Goal: Task Accomplishment & Management: Manage account settings

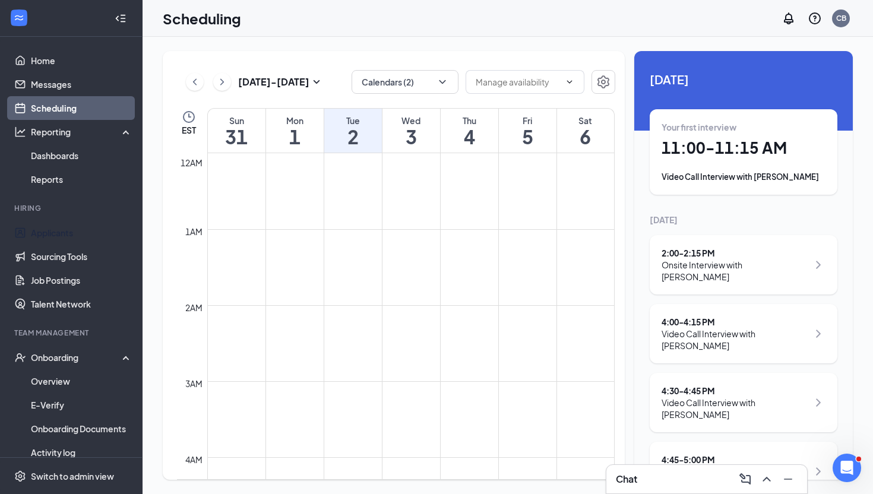
click at [100, 238] on link "Applicants" at bounding box center [82, 233] width 102 height 24
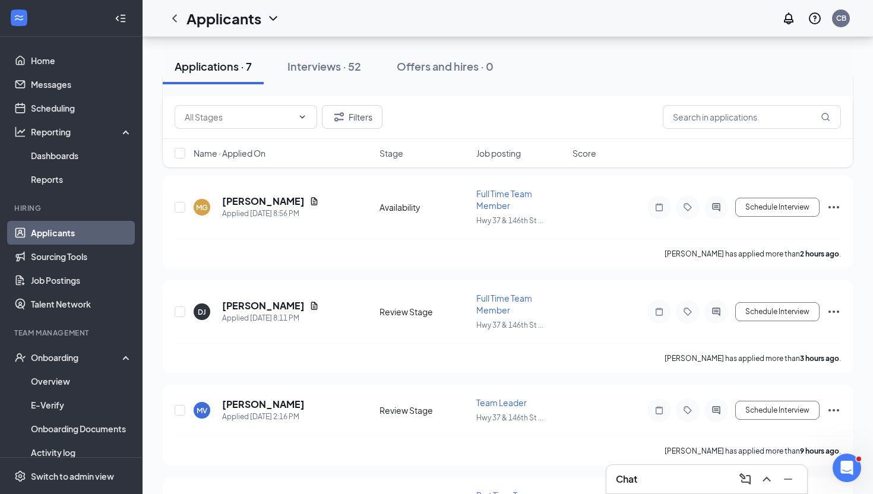
scroll to position [161, 0]
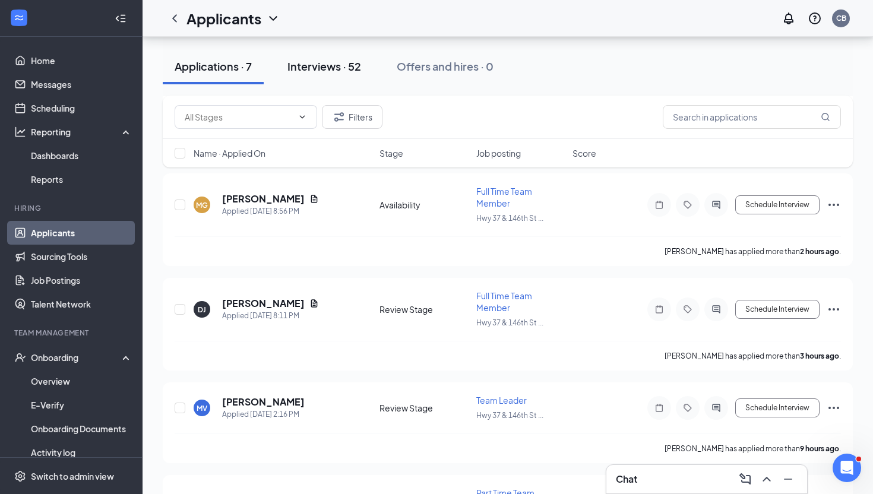
click at [324, 72] on div "Interviews · 52" at bounding box center [324, 66] width 74 height 15
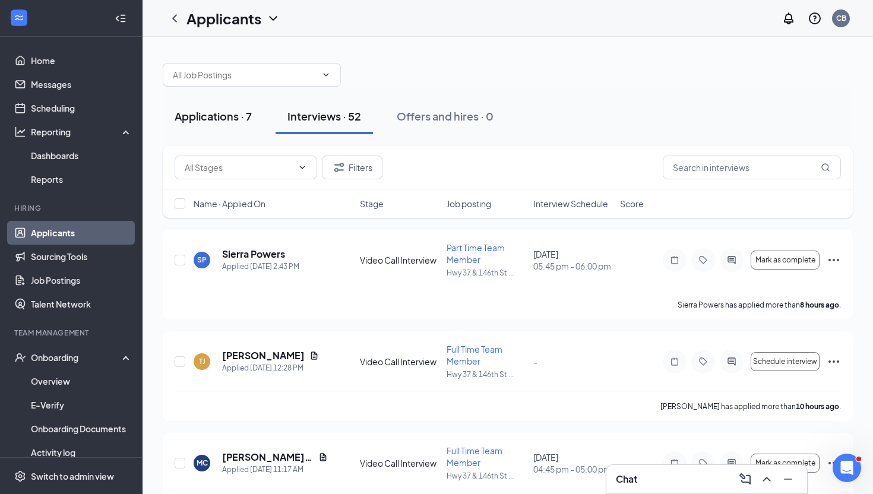
click at [217, 121] on div "Applications · 7" at bounding box center [213, 116] width 77 height 15
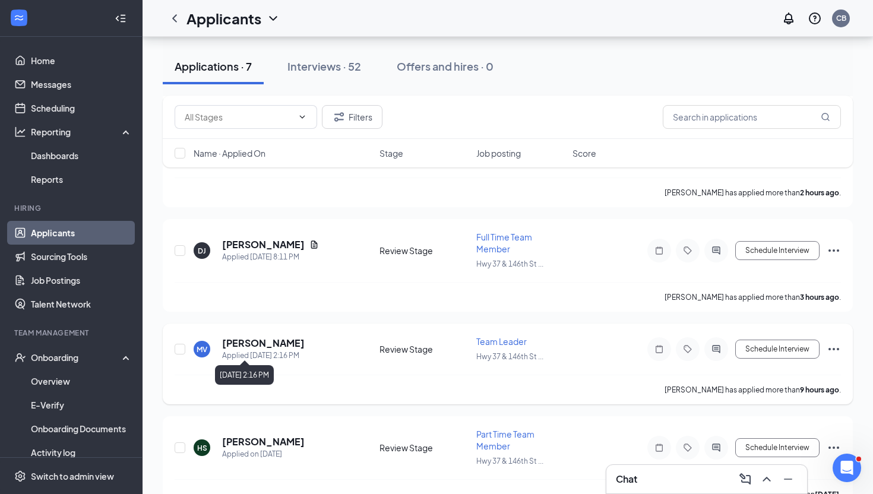
scroll to position [220, 0]
click at [67, 116] on link "Scheduling" at bounding box center [82, 108] width 102 height 24
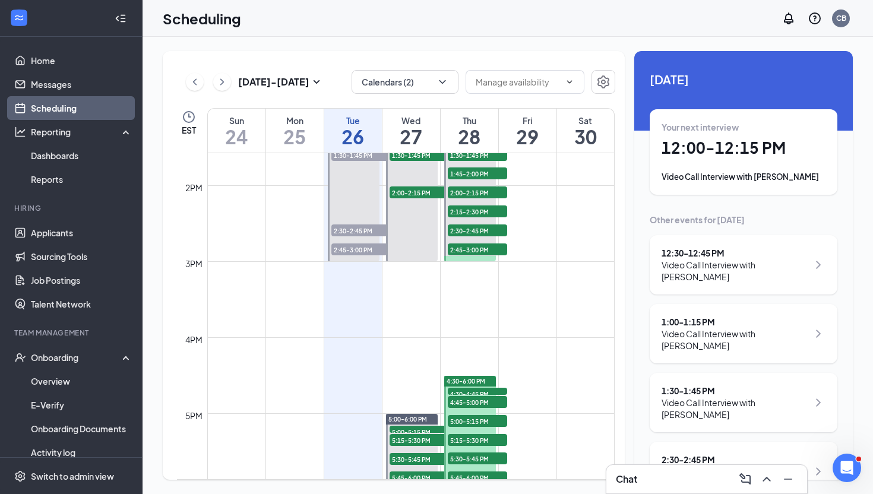
scroll to position [920, 0]
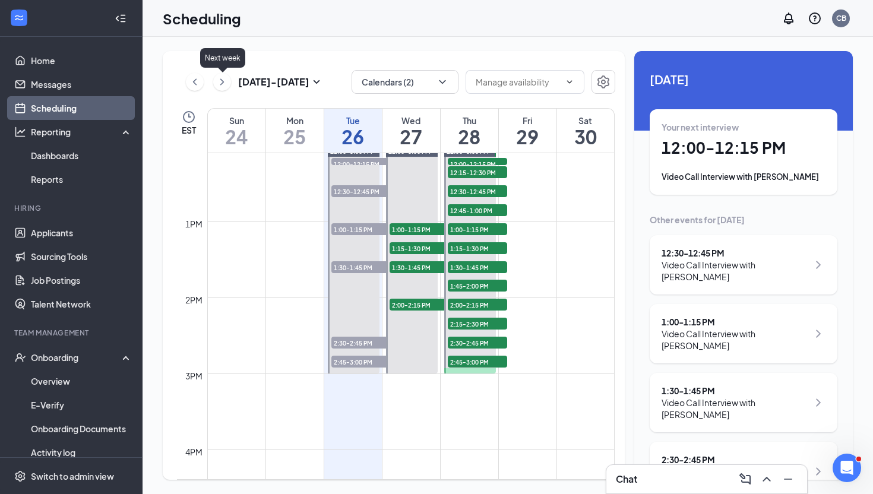
click at [221, 88] on icon "ChevronRight" at bounding box center [222, 82] width 12 height 14
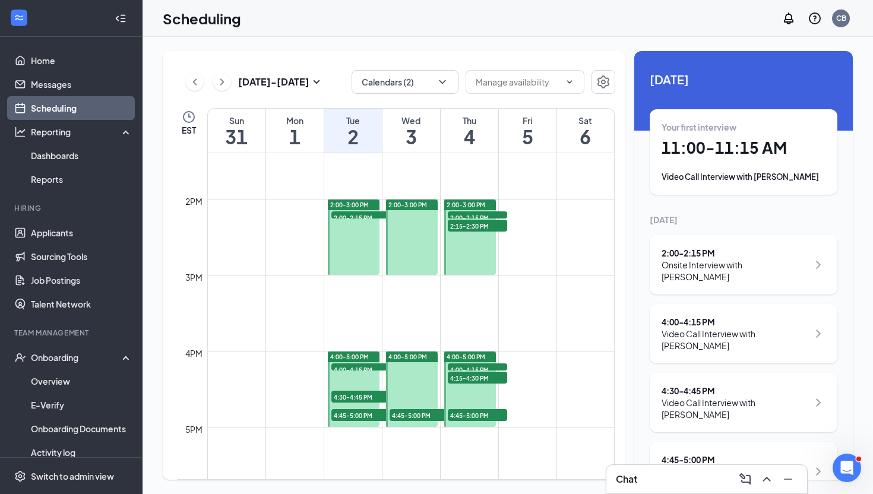
scroll to position [1022, 0]
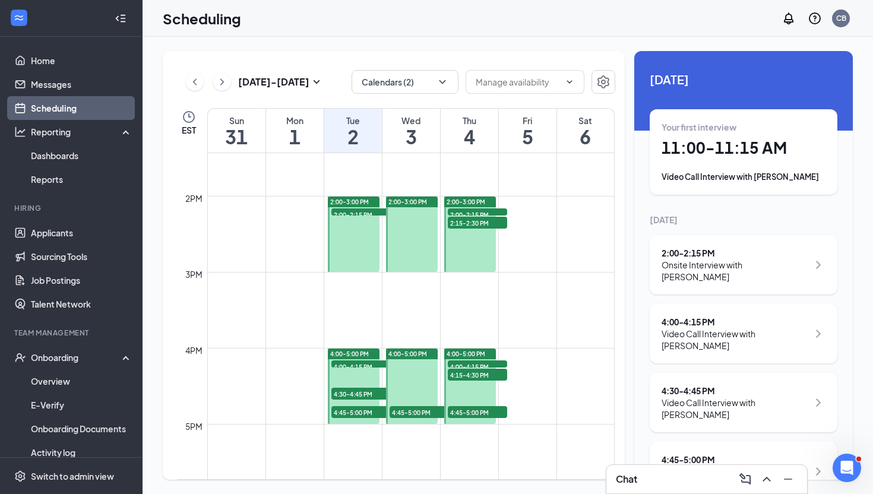
click at [369, 212] on span "2:00-2:15 PM" at bounding box center [360, 214] width 59 height 12
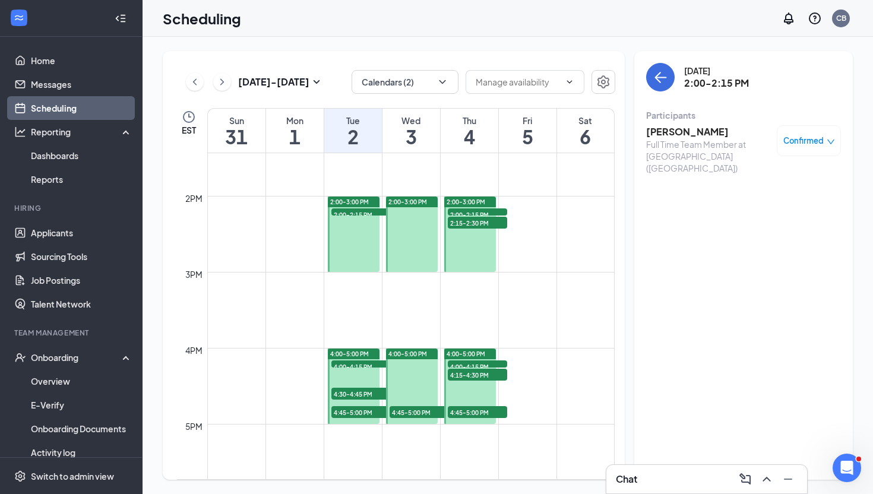
click at [457, 214] on span "2:00-2:15 PM" at bounding box center [477, 214] width 59 height 12
click at [461, 222] on span "2:15-2:30 PM" at bounding box center [477, 223] width 59 height 12
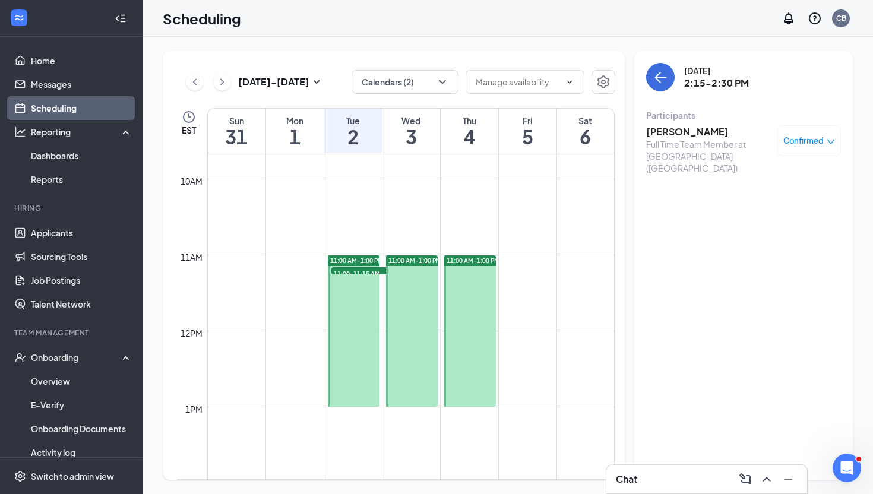
scroll to position [731, 0]
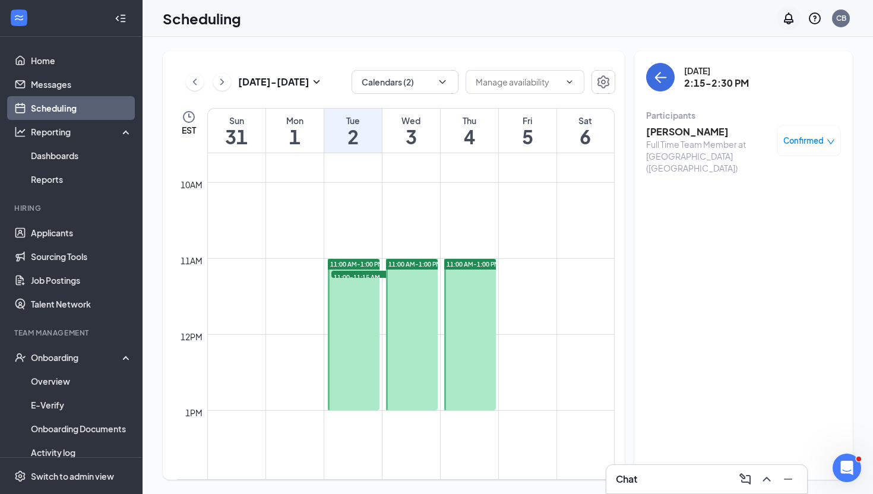
click at [788, 23] on icon "Notifications" at bounding box center [789, 18] width 14 height 14
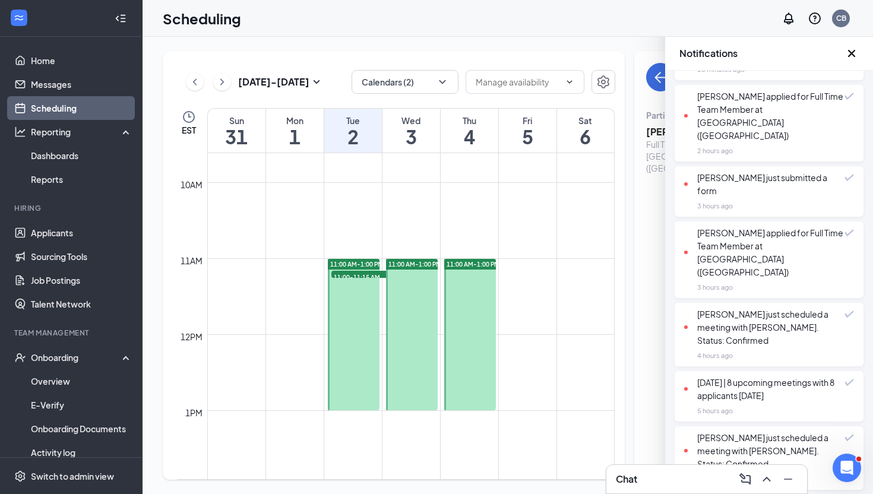
scroll to position [187, 0]
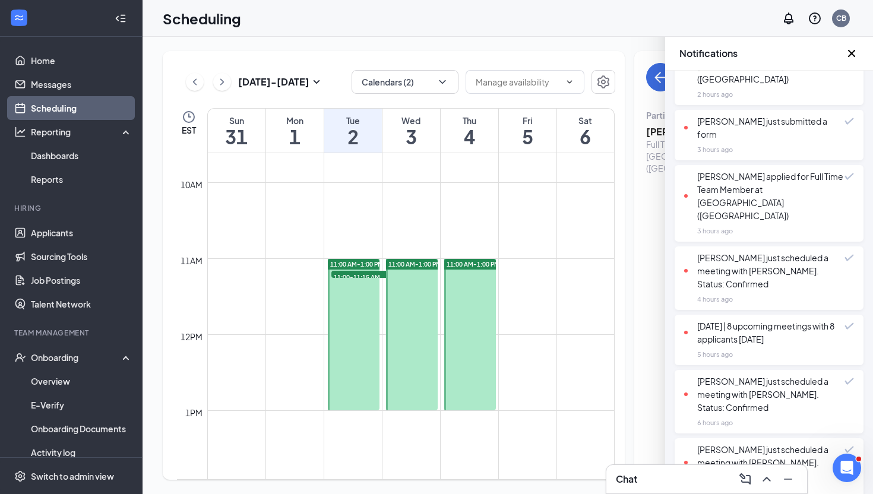
click at [852, 56] on icon "Cross" at bounding box center [852, 53] width 14 height 14
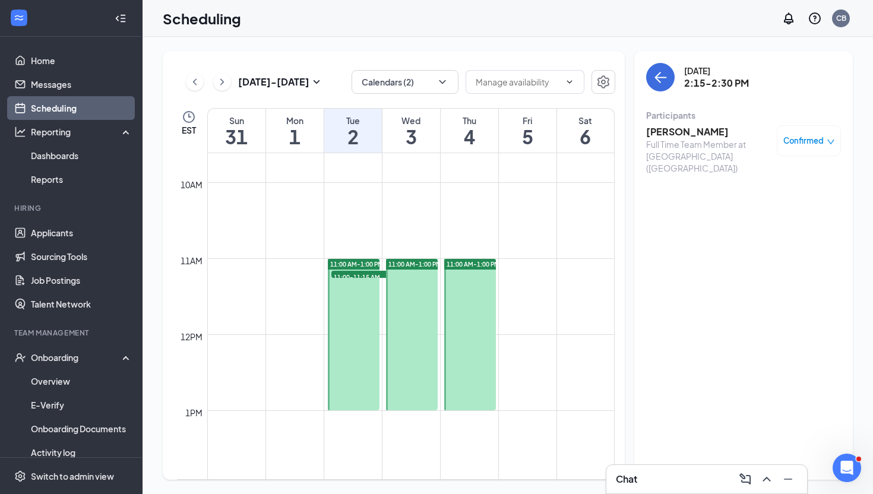
click at [645, 482] on div "Chat" at bounding box center [707, 479] width 182 height 19
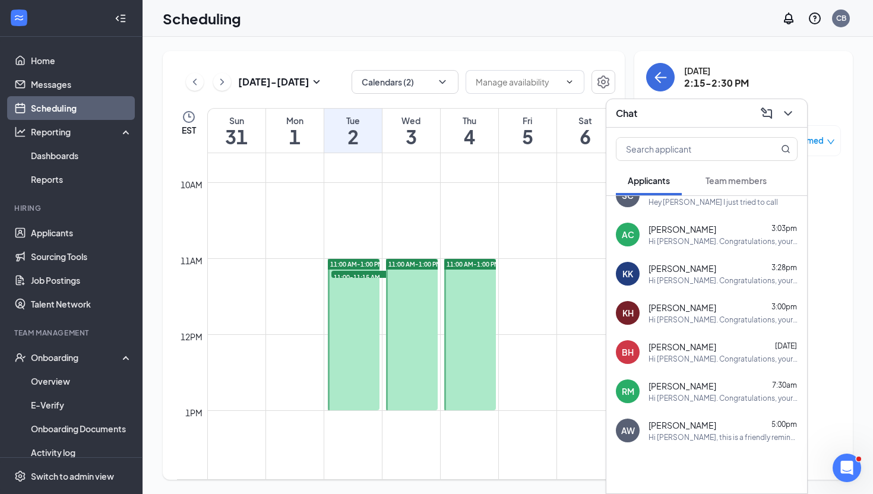
scroll to position [0, 0]
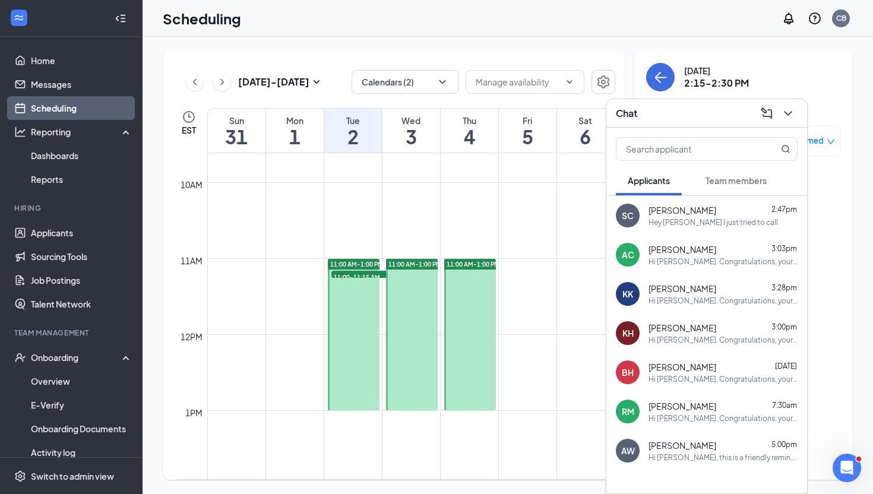
click at [752, 179] on span "Team members" at bounding box center [736, 180] width 61 height 11
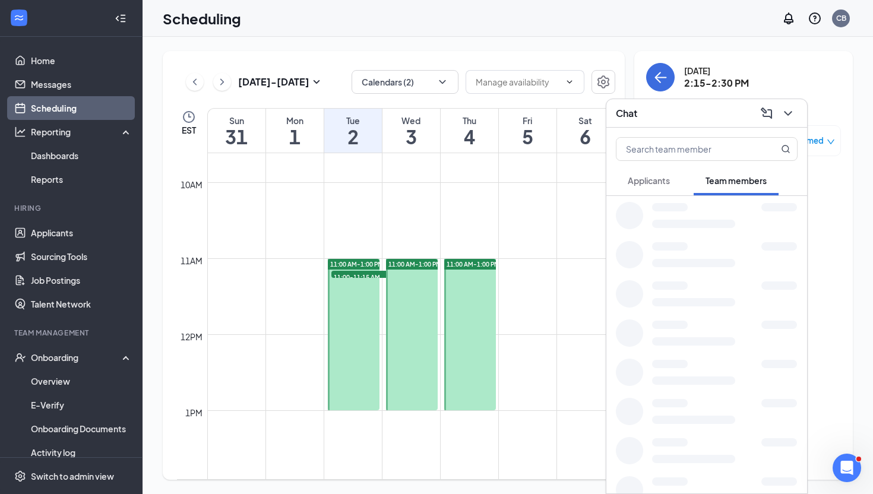
click at [664, 178] on span "Applicants" at bounding box center [649, 180] width 42 height 11
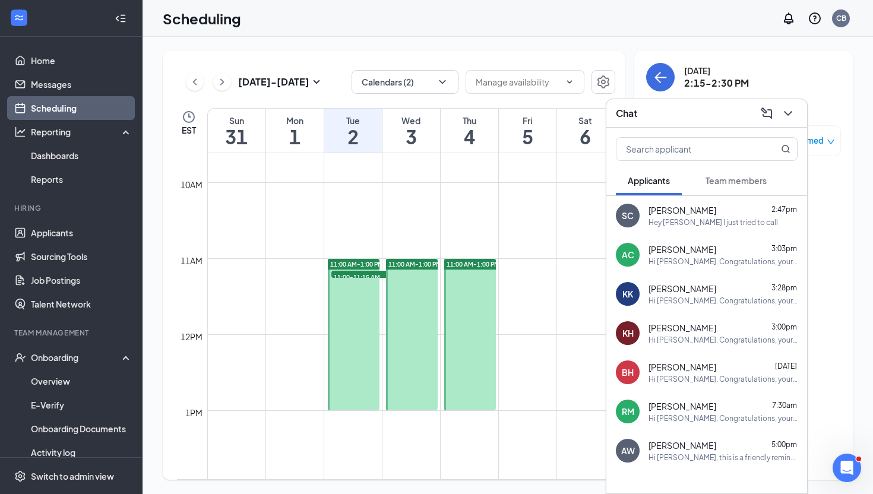
click at [715, 184] on span "Team members" at bounding box center [736, 180] width 61 height 11
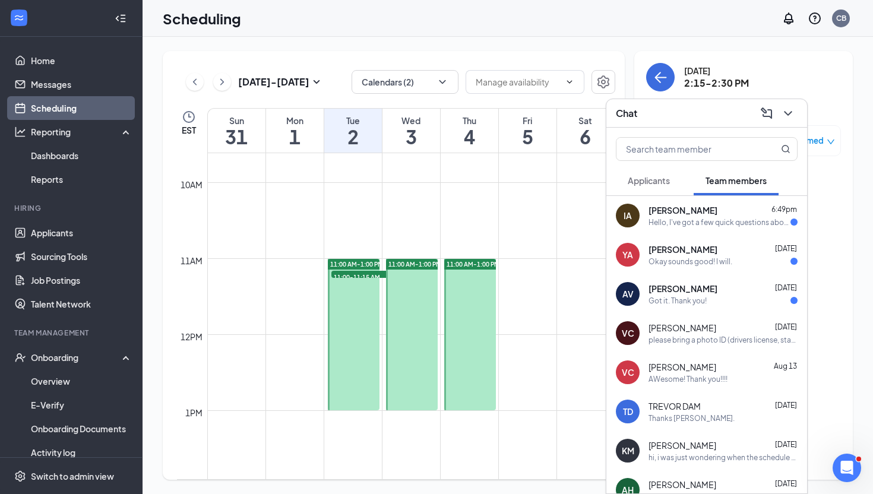
click at [777, 222] on div "Hello, I've got a few quick questions about the next coming days when it comes …" at bounding box center [720, 222] width 142 height 10
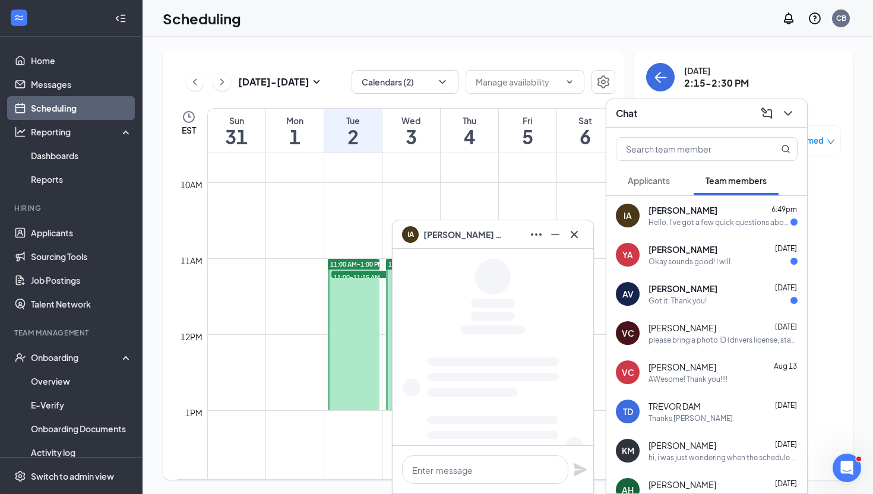
click at [685, 216] on div "[PERSON_NAME] 6:49pm Hello, I've got a few quick questions about the next comin…" at bounding box center [723, 215] width 149 height 23
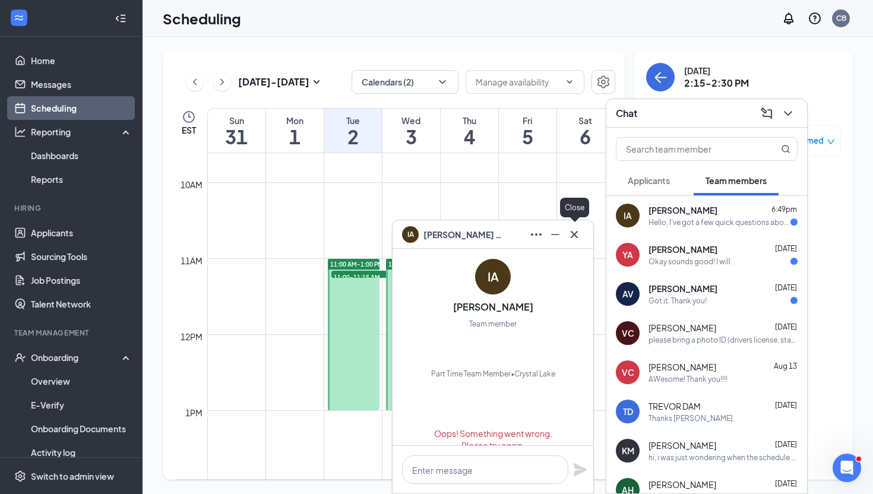
click at [581, 235] on icon "Cross" at bounding box center [574, 234] width 14 height 14
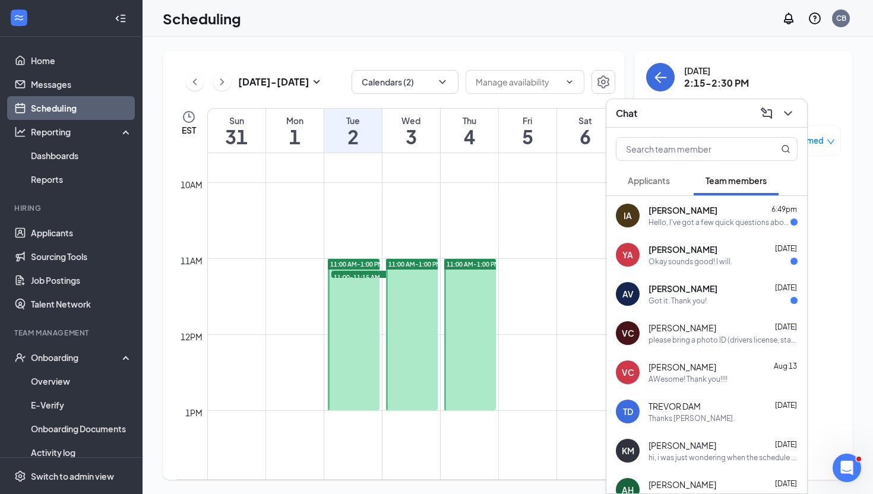
click at [652, 175] on div "Applicants" at bounding box center [649, 181] width 42 height 12
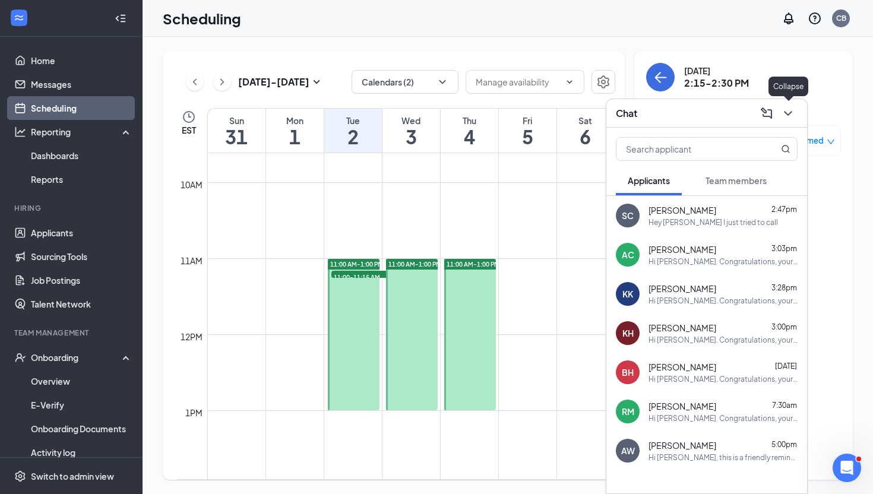
click at [786, 111] on icon "ChevronDown" at bounding box center [788, 113] width 14 height 14
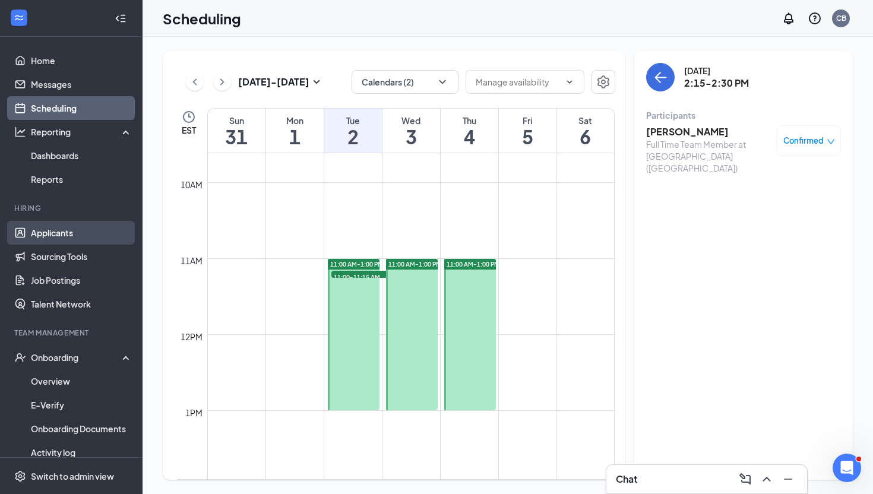
click at [57, 229] on link "Applicants" at bounding box center [82, 233] width 102 height 24
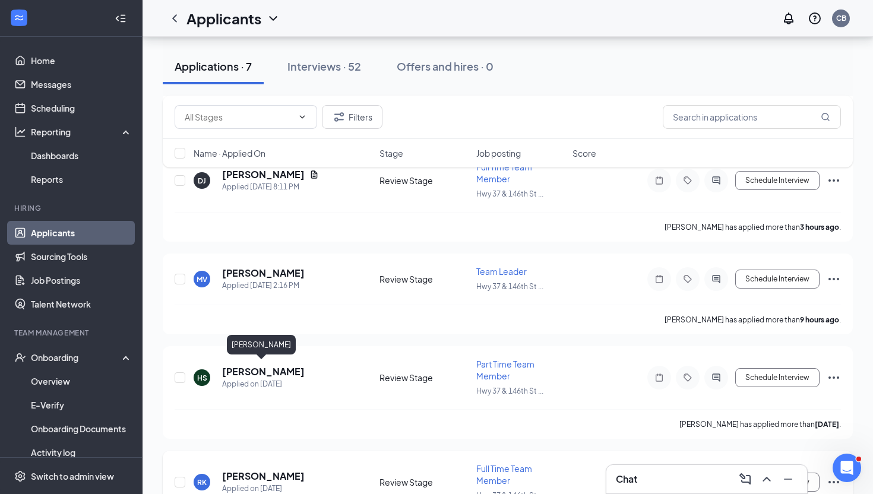
scroll to position [289, 0]
click at [293, 267] on h5 "[PERSON_NAME]" at bounding box center [263, 273] width 83 height 13
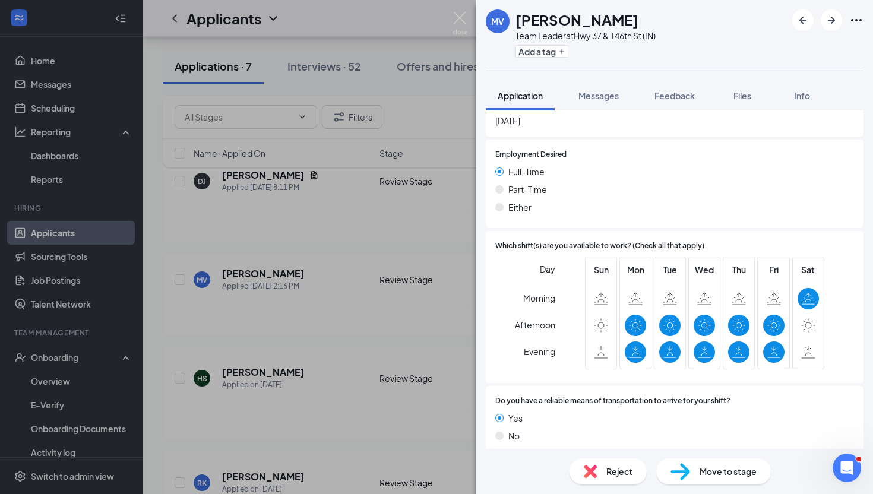
scroll to position [623, 0]
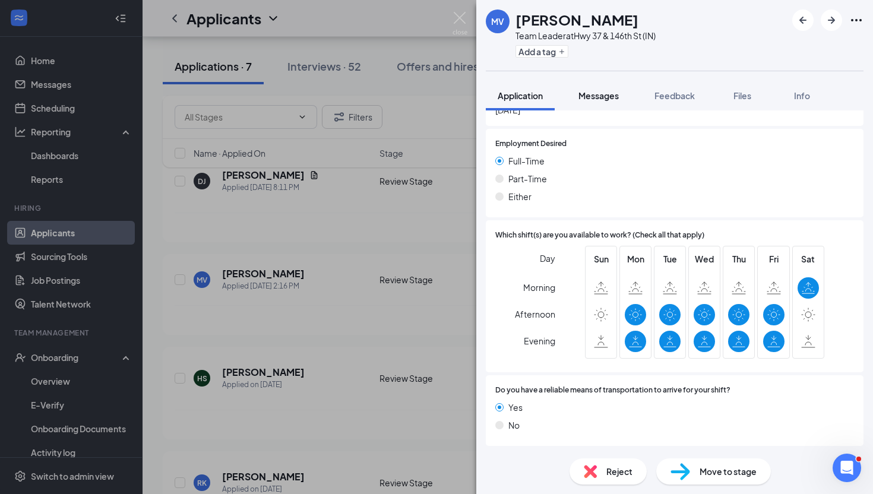
click at [589, 99] on span "Messages" at bounding box center [598, 95] width 40 height 11
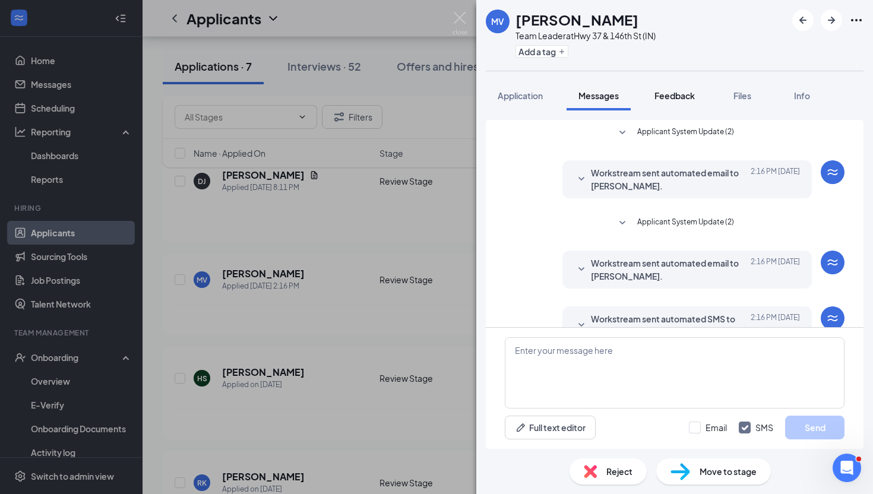
scroll to position [29, 0]
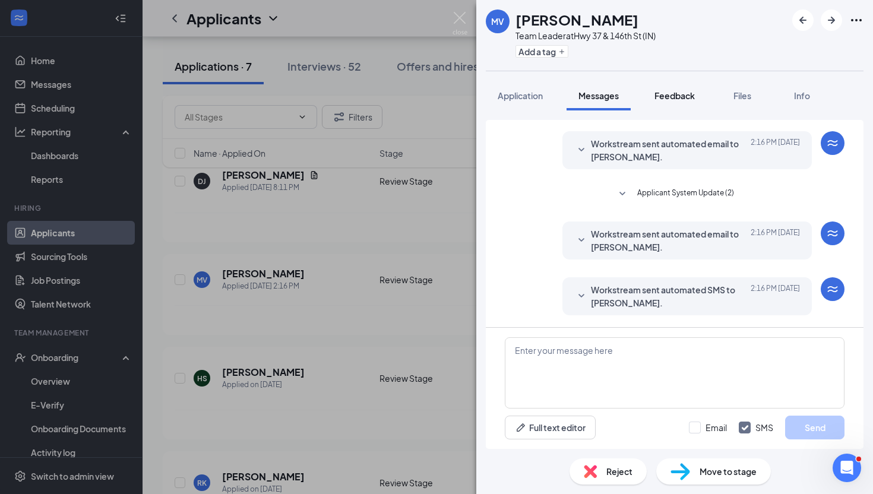
click at [666, 93] on span "Feedback" at bounding box center [674, 95] width 40 height 11
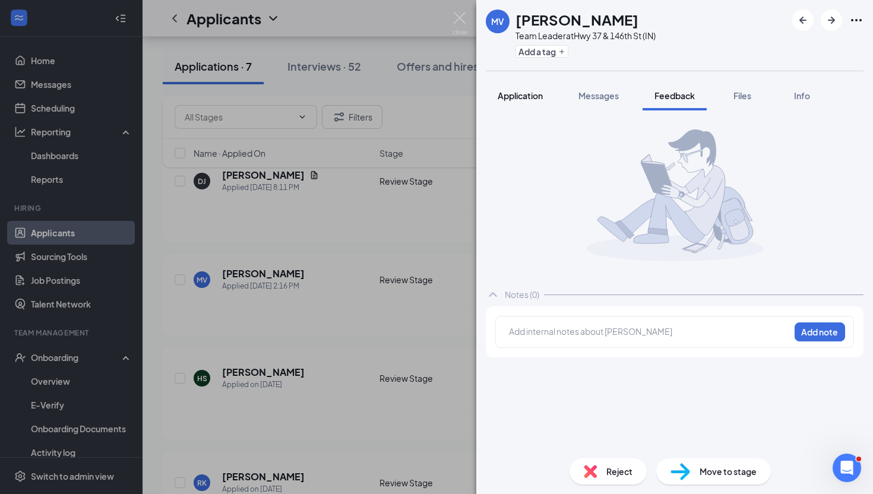
click at [530, 94] on span "Application" at bounding box center [520, 95] width 45 height 11
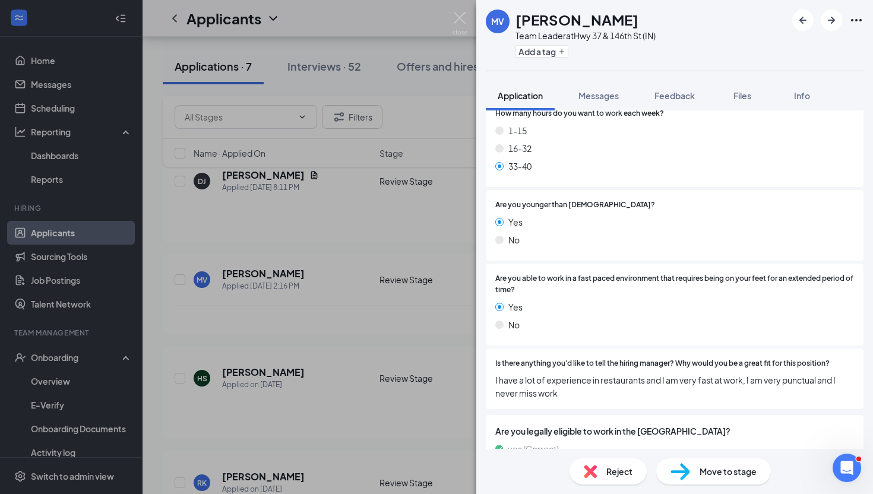
scroll to position [191, 0]
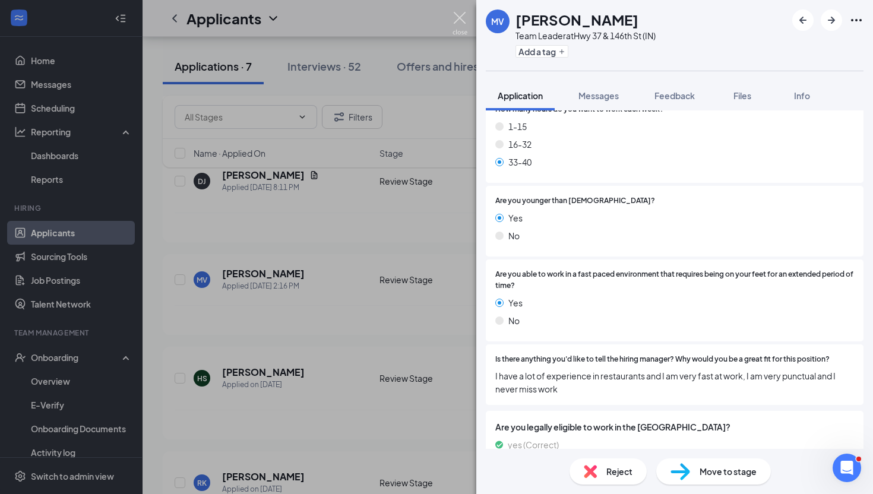
click at [457, 17] on img at bounding box center [460, 23] width 15 height 23
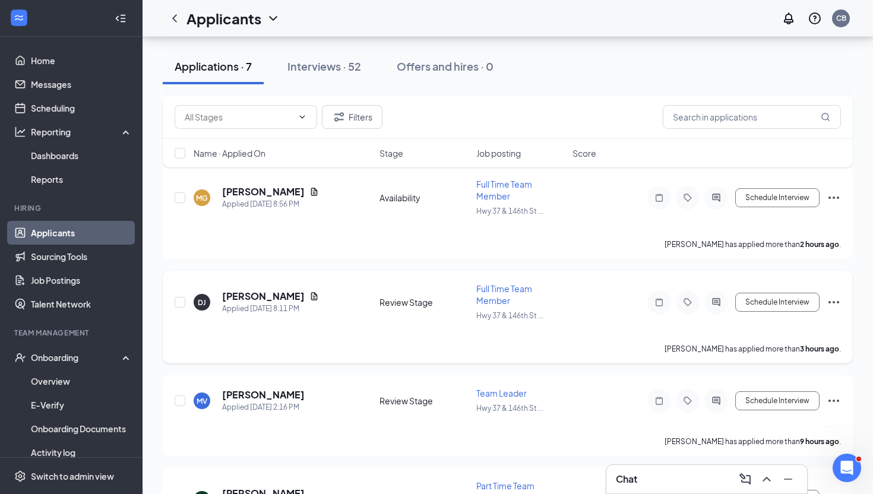
scroll to position [156, 0]
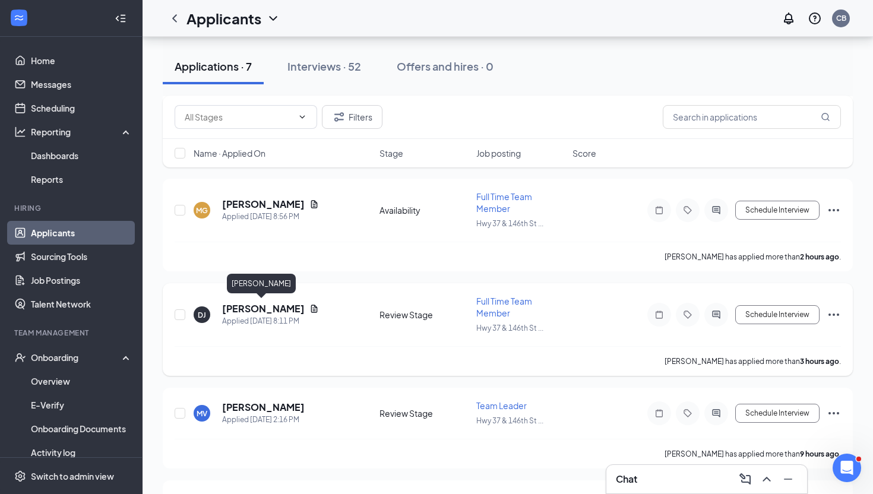
click at [260, 302] on h5 "[PERSON_NAME]" at bounding box center [263, 308] width 83 height 13
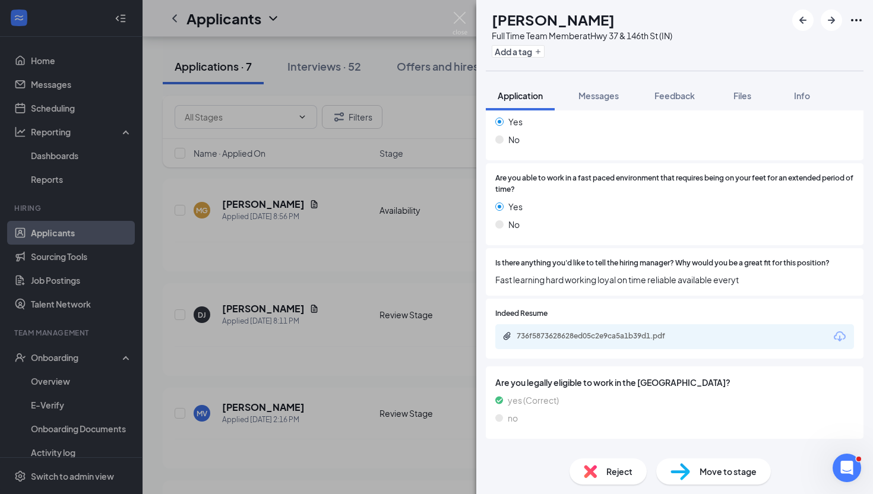
scroll to position [289, 0]
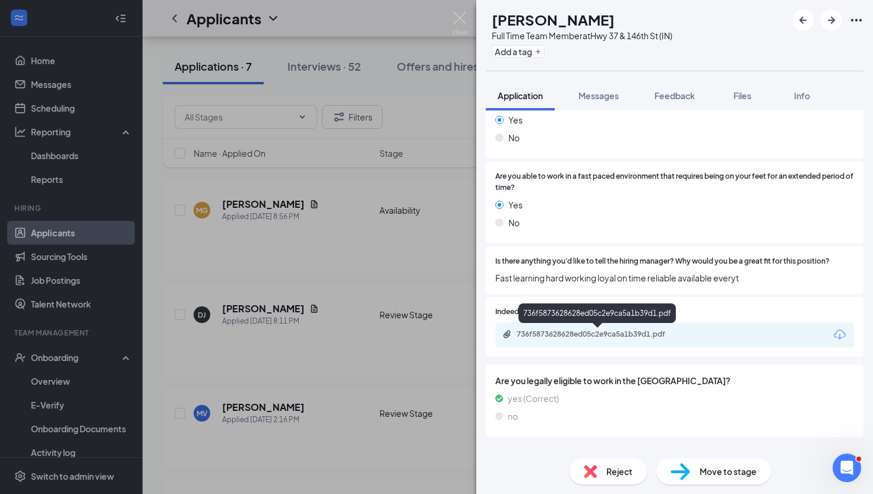
click at [605, 334] on div "736f5873628628ed05c2e9ca5a1b39d1.pdf" at bounding box center [600, 335] width 166 height 10
click at [458, 18] on img at bounding box center [460, 23] width 15 height 23
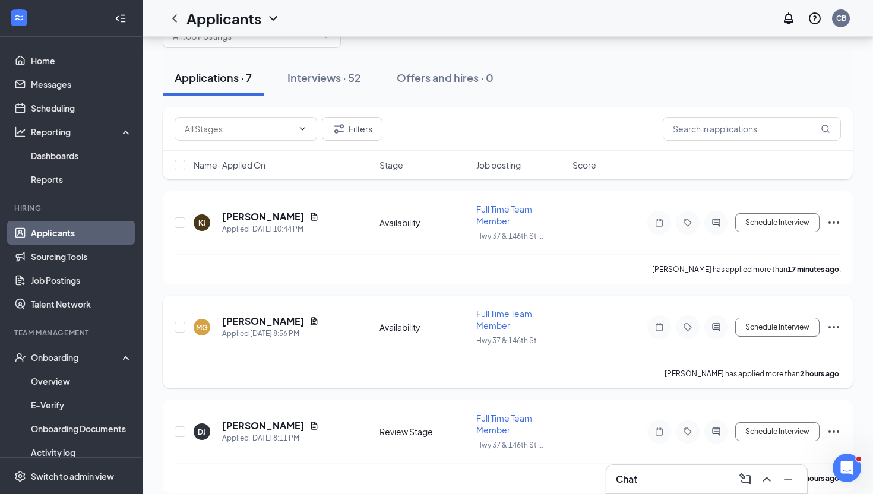
scroll to position [31, 0]
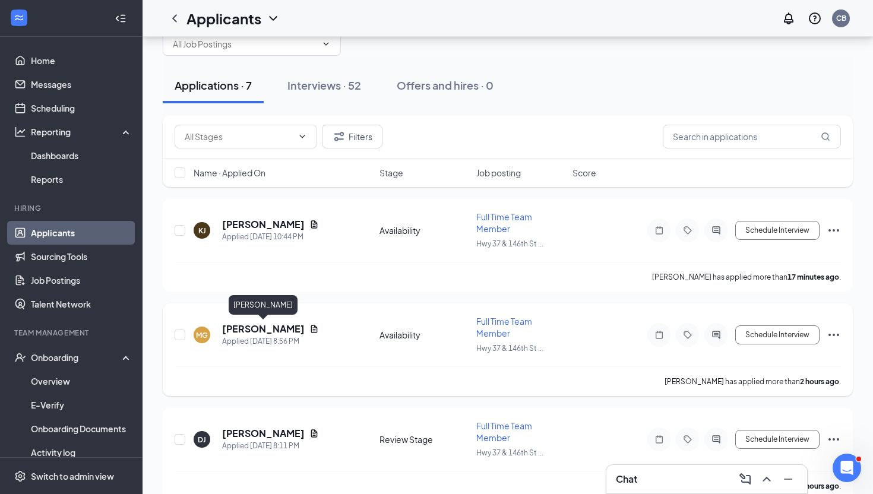
click at [284, 327] on h5 "[PERSON_NAME]" at bounding box center [263, 328] width 83 height 13
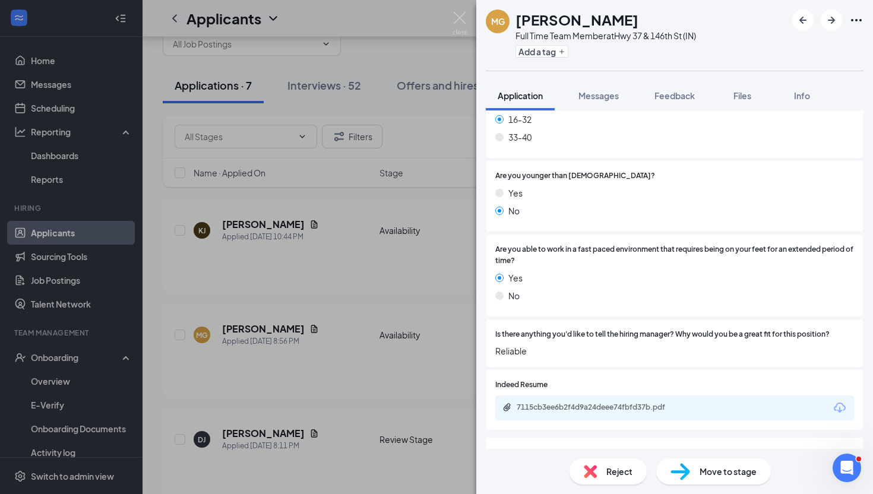
scroll to position [230, 0]
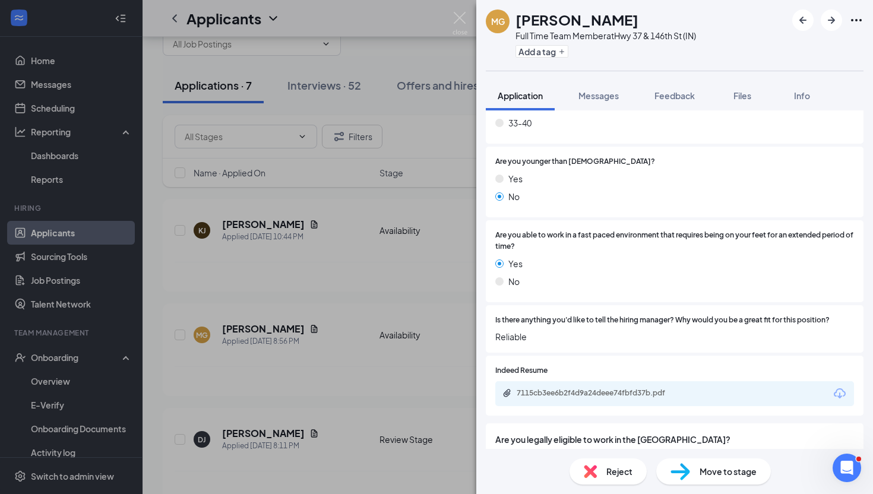
click at [597, 387] on div "7115cb3ee6b2f4d9a24deee74fbfd37b.pdf" at bounding box center [674, 393] width 359 height 25
click at [599, 391] on div "7115cb3ee6b2f4d9a24deee74fbfd37b.pdf" at bounding box center [600, 393] width 166 height 10
click at [709, 470] on span "Move to stage" at bounding box center [728, 471] width 57 height 13
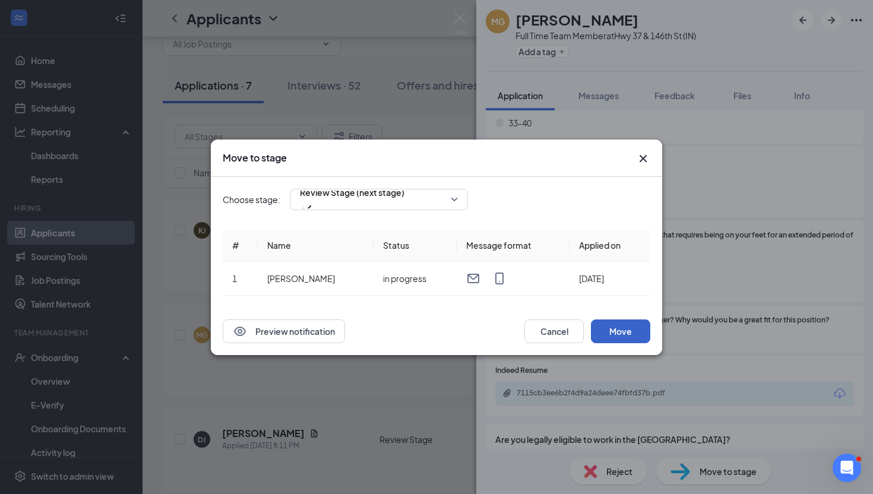
click at [639, 328] on button "Move" at bounding box center [620, 332] width 59 height 24
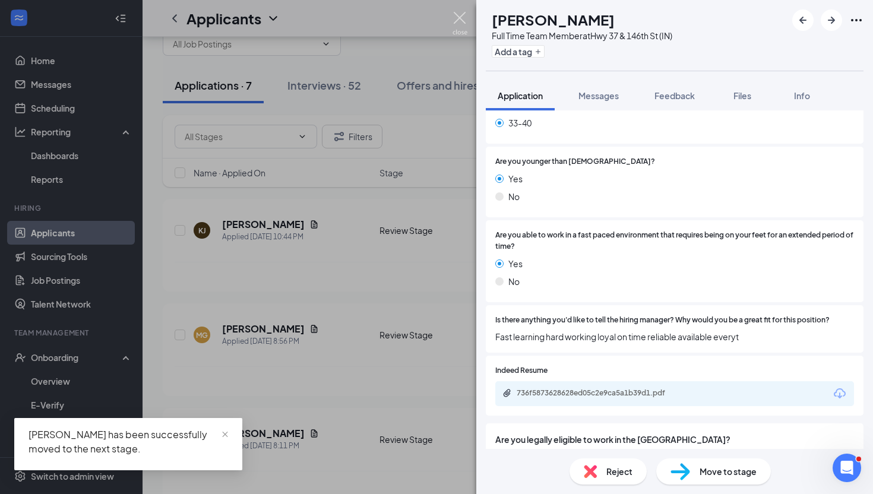
click at [459, 18] on img at bounding box center [460, 23] width 15 height 23
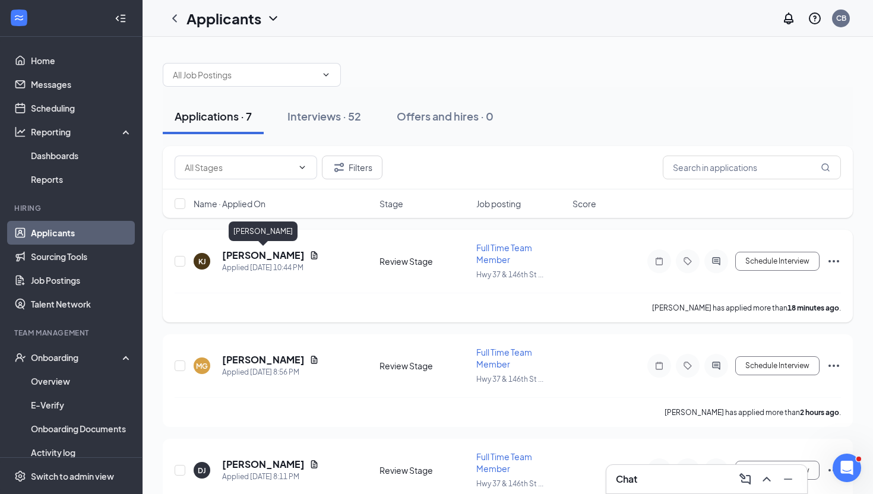
click at [293, 254] on h5 "[PERSON_NAME]" at bounding box center [263, 255] width 83 height 13
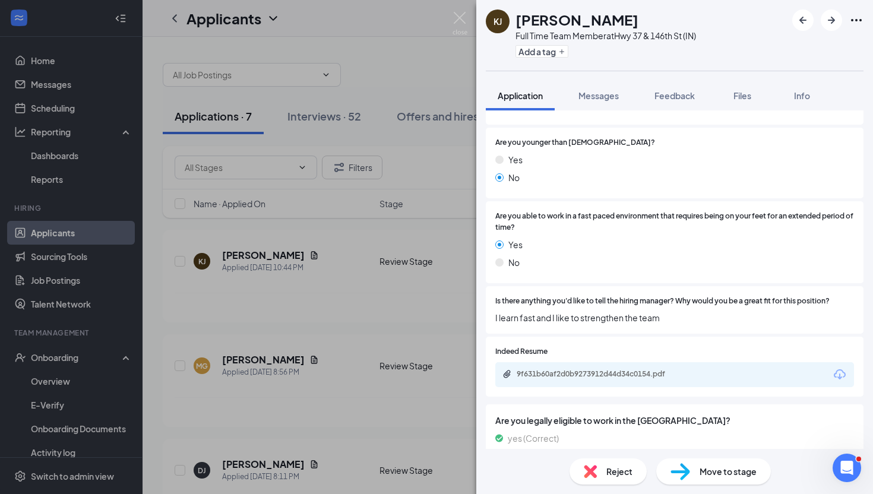
scroll to position [254, 0]
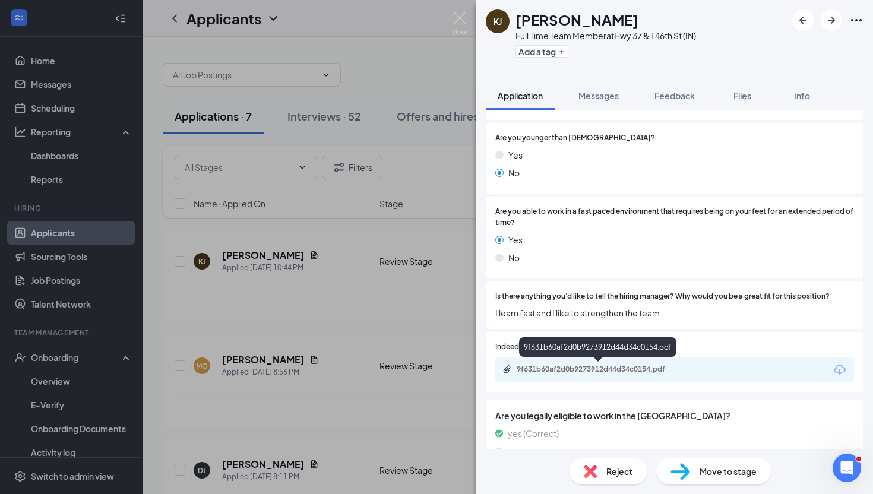
click at [606, 375] on div "9f631b60af2d0b9273912d44d34c0154.pdf" at bounding box center [598, 370] width 192 height 11
click at [463, 22] on img at bounding box center [460, 23] width 15 height 23
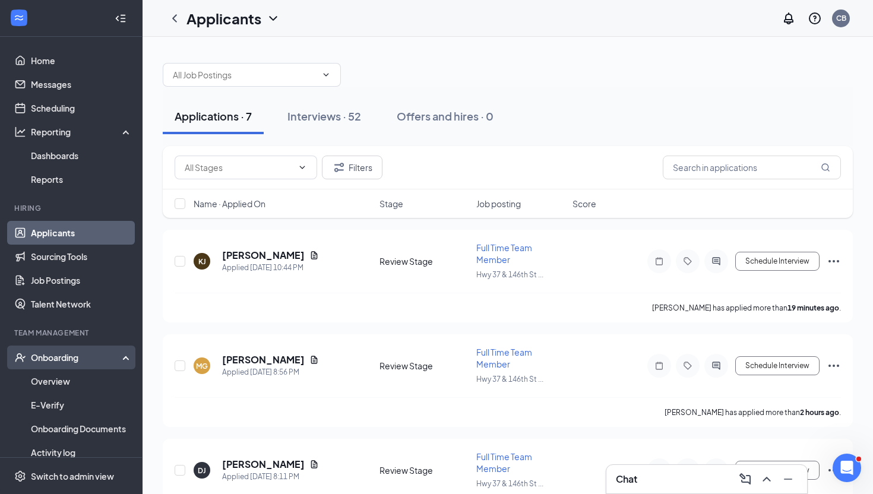
click at [87, 353] on div "Onboarding" at bounding box center [76, 358] width 91 height 12
click at [92, 349] on div "Onboarding" at bounding box center [71, 358] width 143 height 24
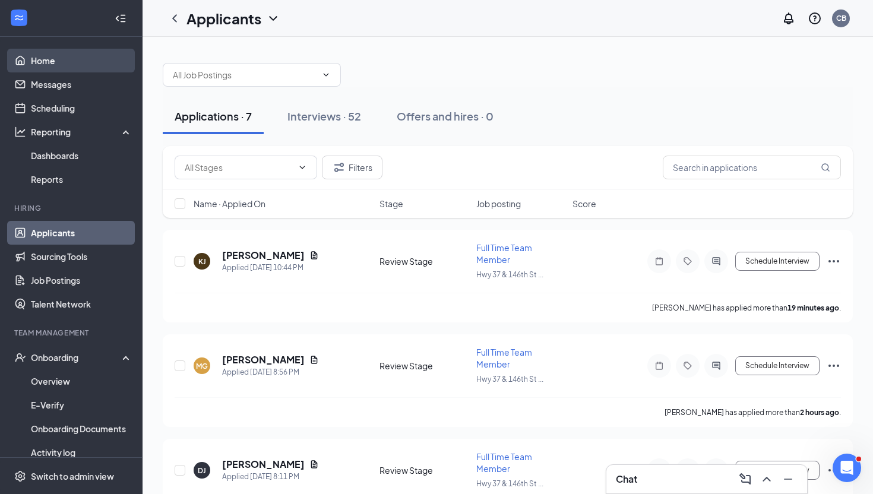
click at [96, 55] on link "Home" at bounding box center [82, 61] width 102 height 24
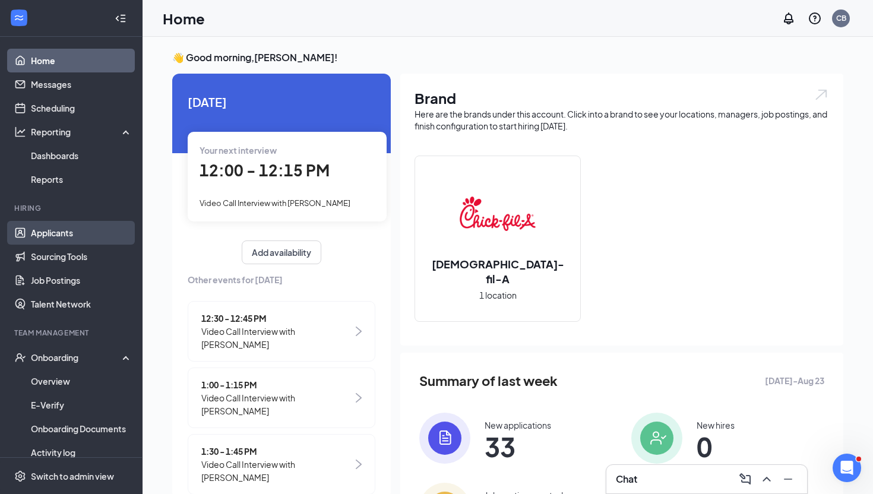
click at [66, 228] on link "Applicants" at bounding box center [82, 233] width 102 height 24
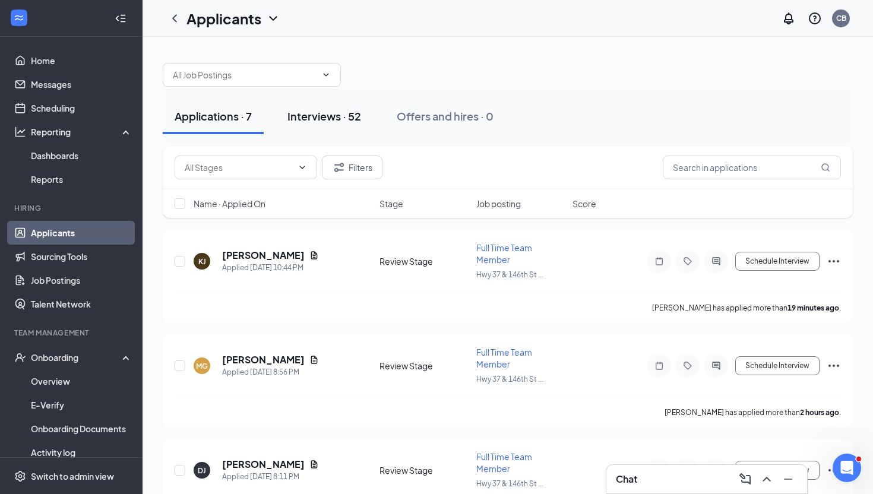
click at [326, 106] on button "Interviews · 52" at bounding box center [324, 117] width 97 height 36
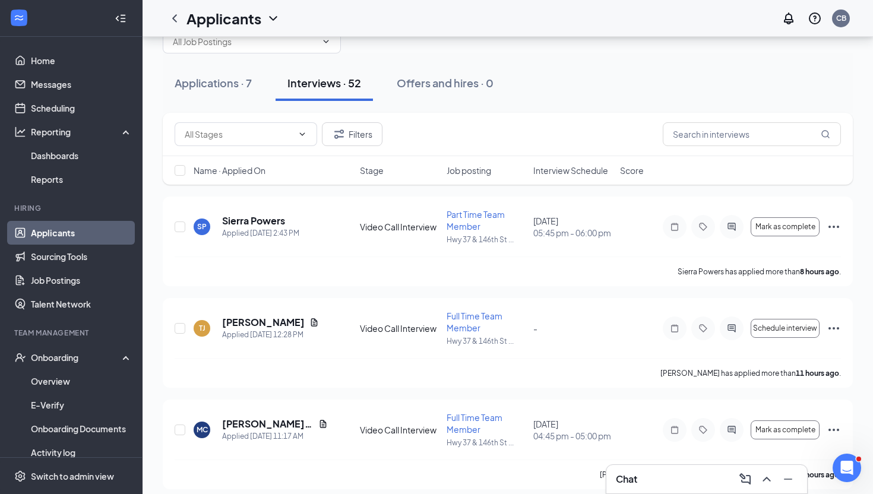
scroll to position [35, 0]
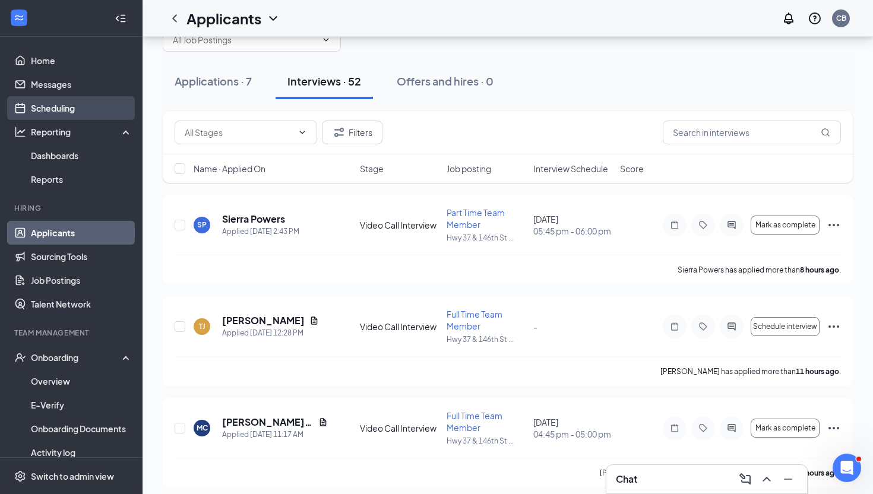
click at [99, 112] on link "Scheduling" at bounding box center [82, 108] width 102 height 24
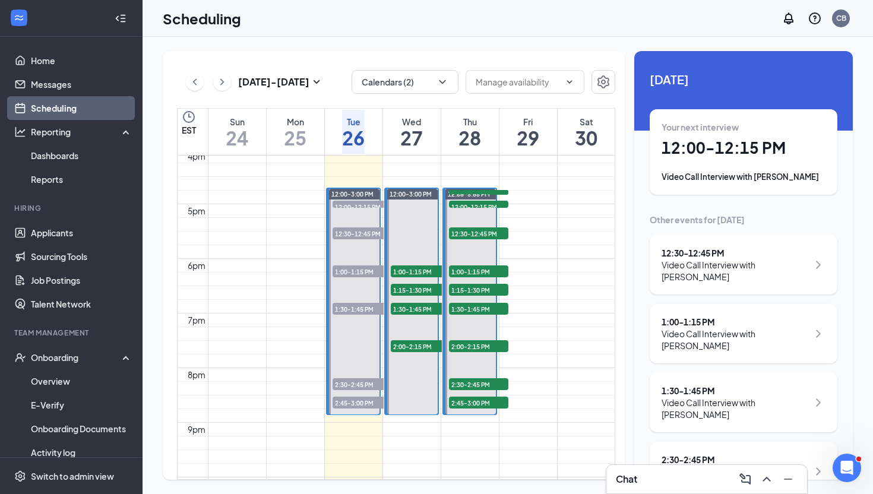
scroll to position [879, 0]
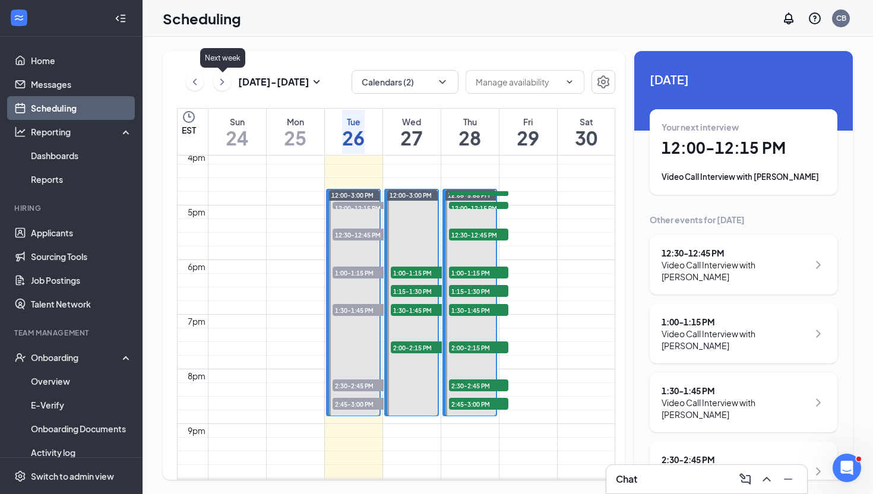
click at [225, 80] on icon "ChevronRight" at bounding box center [222, 82] width 12 height 14
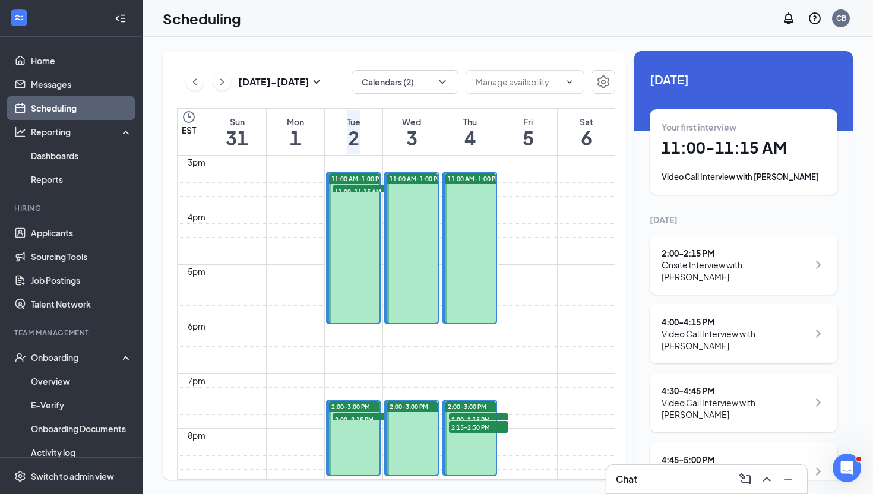
scroll to position [817, 0]
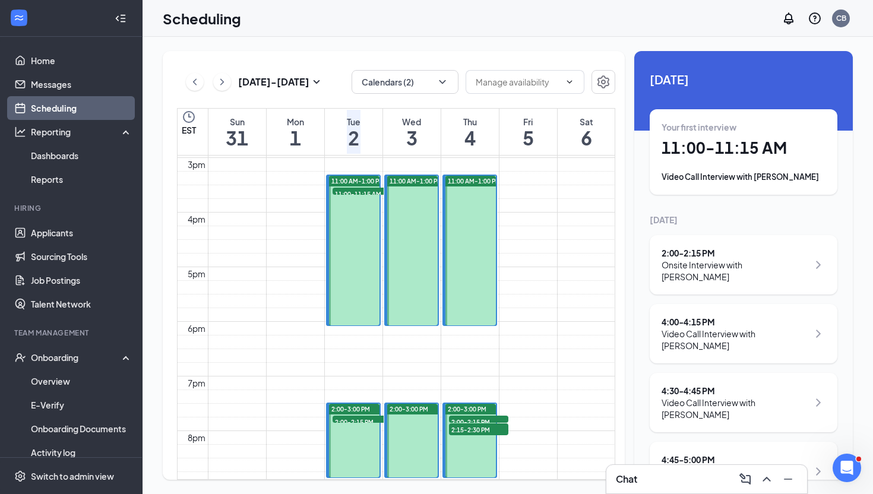
click at [348, 229] on div at bounding box center [354, 251] width 51 height 150
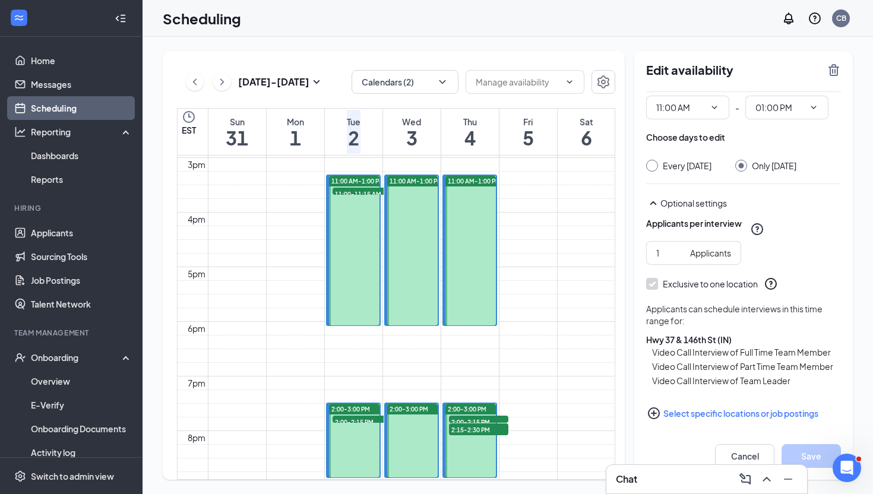
scroll to position [37, 0]
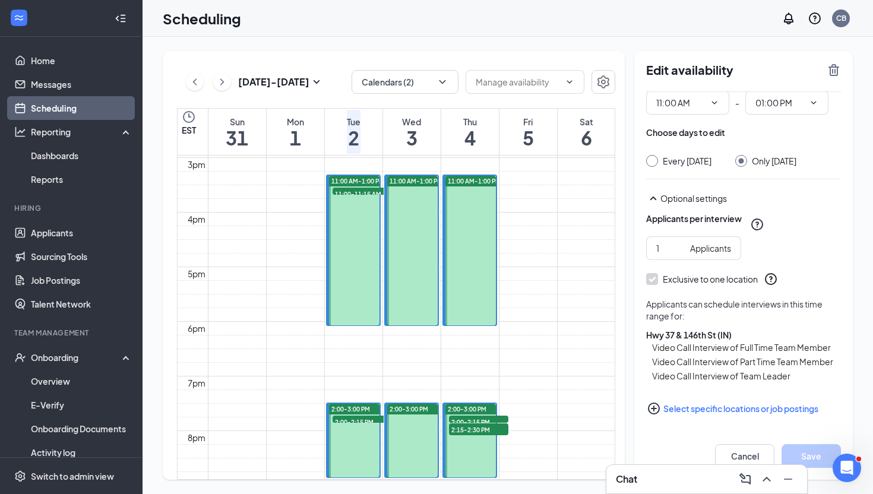
click at [431, 250] on div at bounding box center [412, 251] width 51 height 150
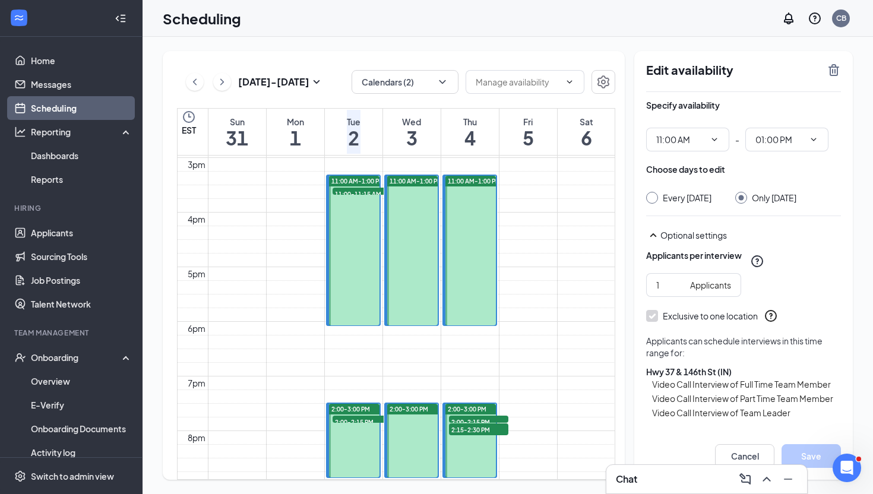
click at [472, 260] on div at bounding box center [470, 251] width 51 height 150
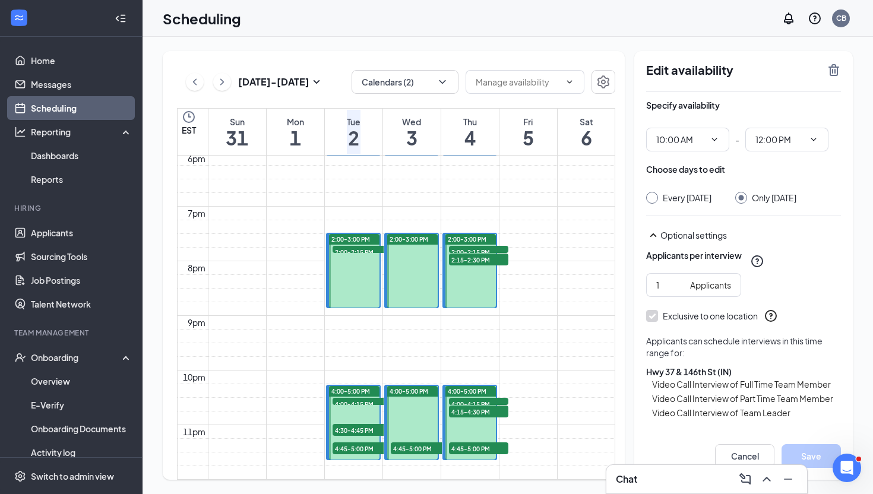
scroll to position [994, 0]
click at [346, 397] on div at bounding box center [354, 423] width 51 height 74
click at [692, 141] on input "04:00 PM" at bounding box center [680, 139] width 49 height 13
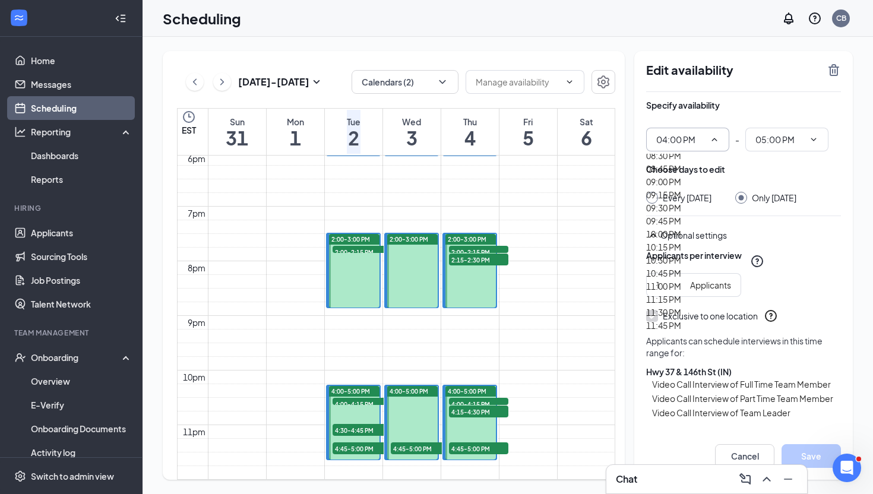
scroll to position [1646, 0]
type input "03:30 PM"
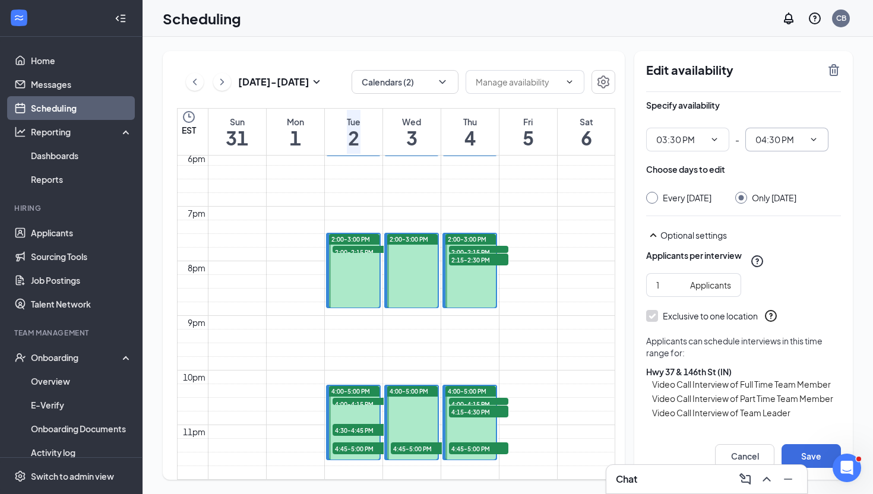
click at [781, 143] on input "04:30 PM" at bounding box center [779, 139] width 49 height 13
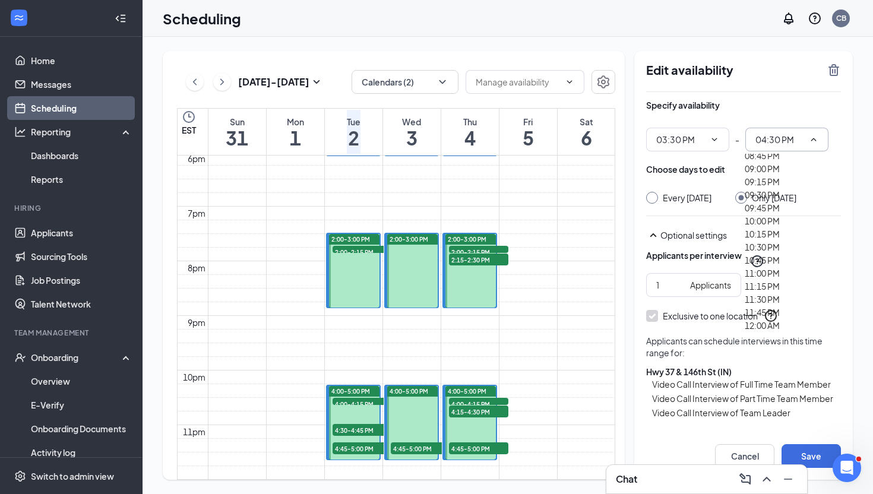
scroll to position [1751, 0]
type input "05:00 PM"
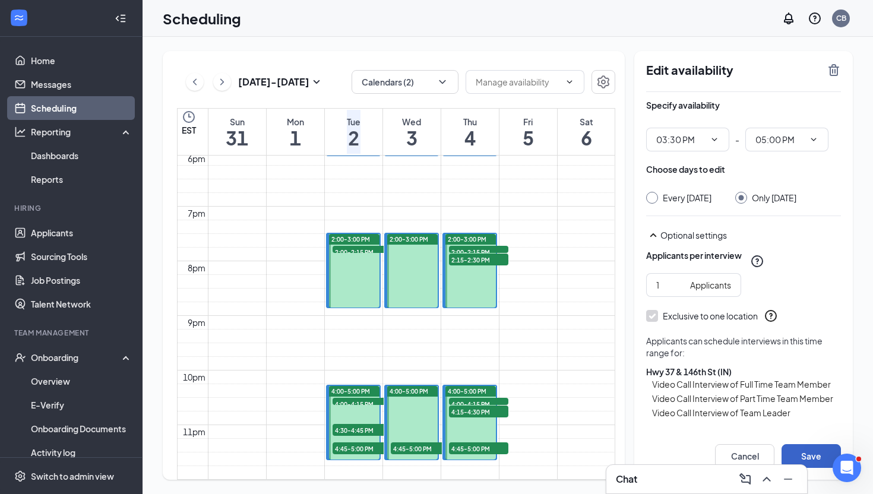
click at [817, 457] on button "Save" at bounding box center [811, 456] width 59 height 24
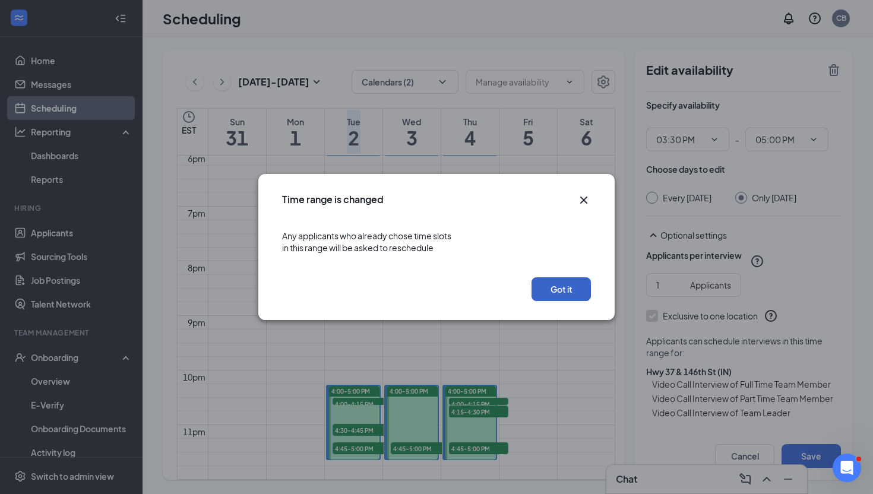
click at [566, 287] on button "Got it" at bounding box center [561, 289] width 59 height 24
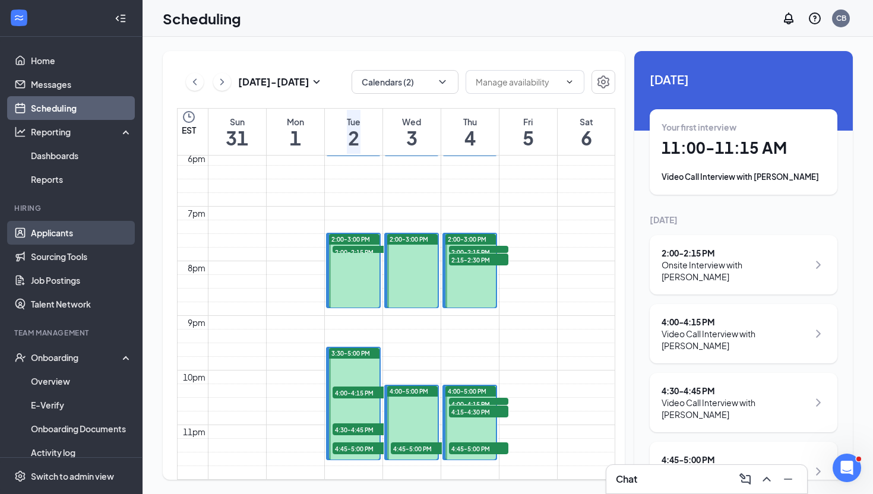
click at [107, 224] on link "Applicants" at bounding box center [82, 233] width 102 height 24
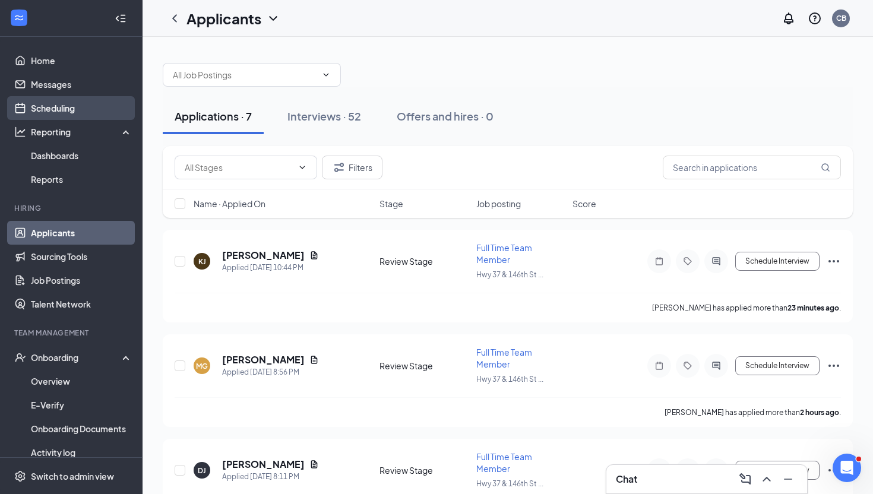
click at [96, 101] on link "Scheduling" at bounding box center [82, 108] width 102 height 24
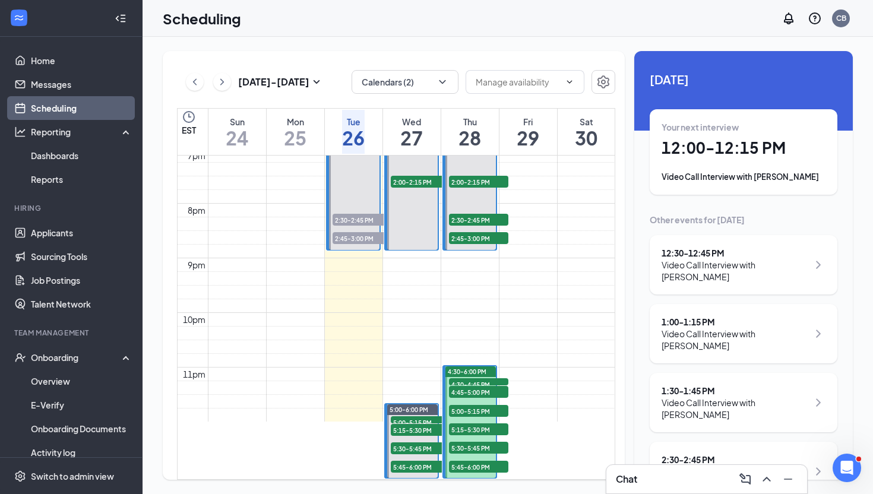
scroll to position [1175, 0]
click at [218, 81] on icon "ChevronRight" at bounding box center [222, 82] width 12 height 14
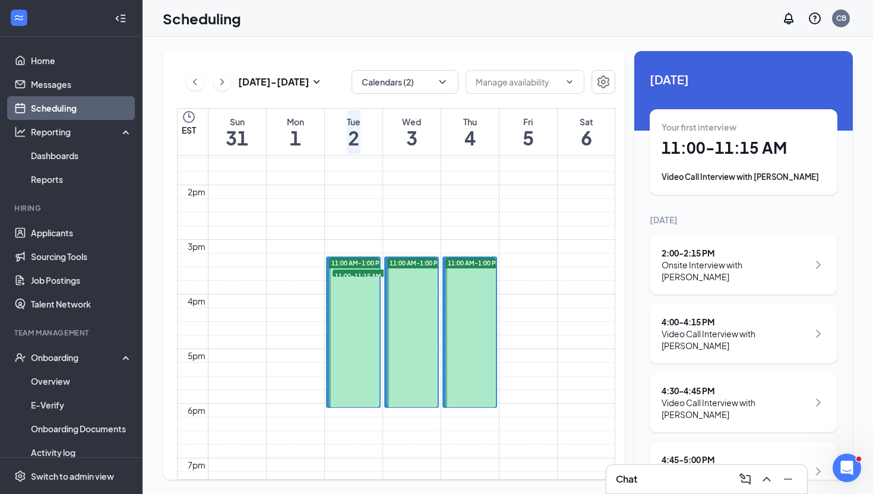
scroll to position [736, 0]
click at [419, 274] on div at bounding box center [412, 332] width 51 height 150
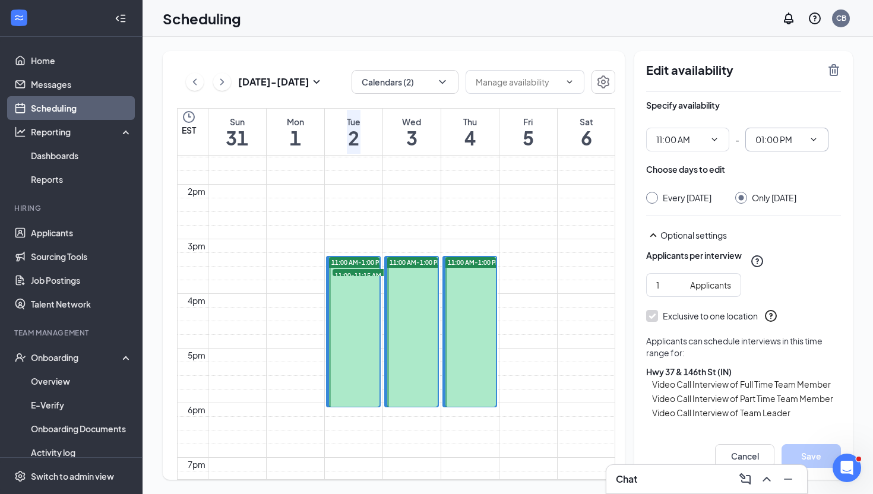
click at [796, 144] on input "01:00 PM" at bounding box center [779, 139] width 49 height 13
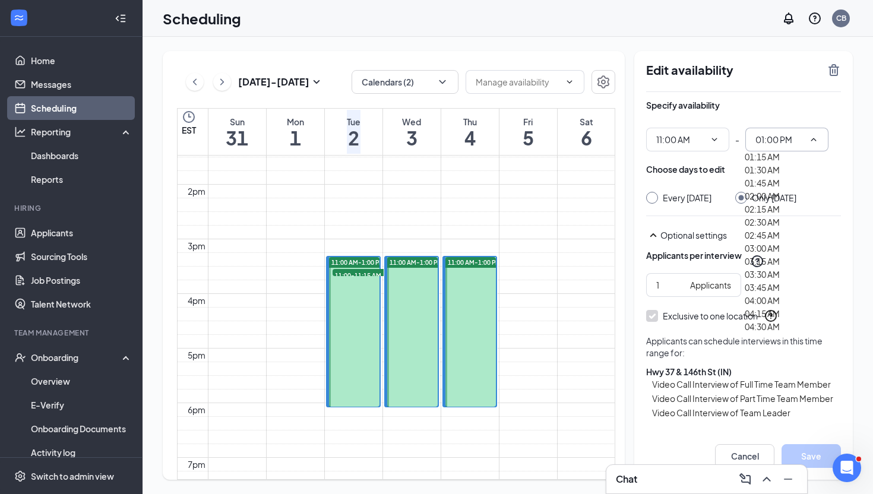
scroll to position [57, 0]
click at [780, 201] on div "02:00 AM" at bounding box center [762, 194] width 35 height 13
type input "02:00 AM"
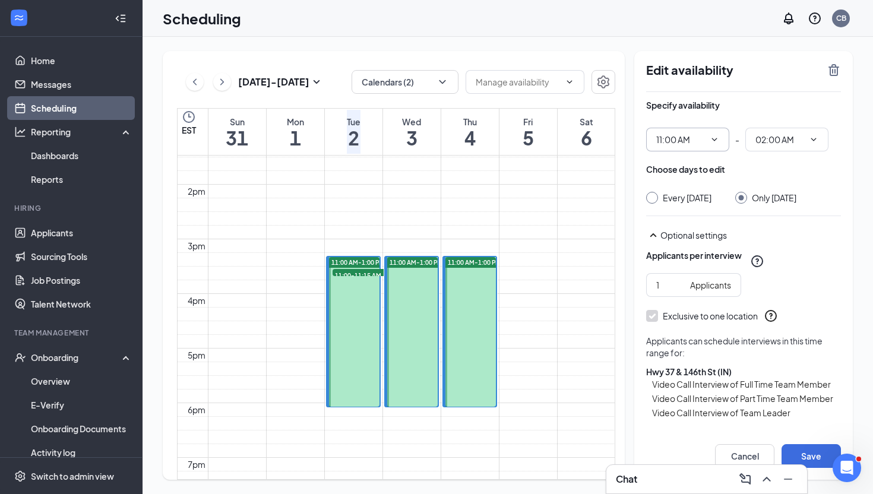
click at [706, 148] on span "11:00 AM" at bounding box center [687, 140] width 83 height 24
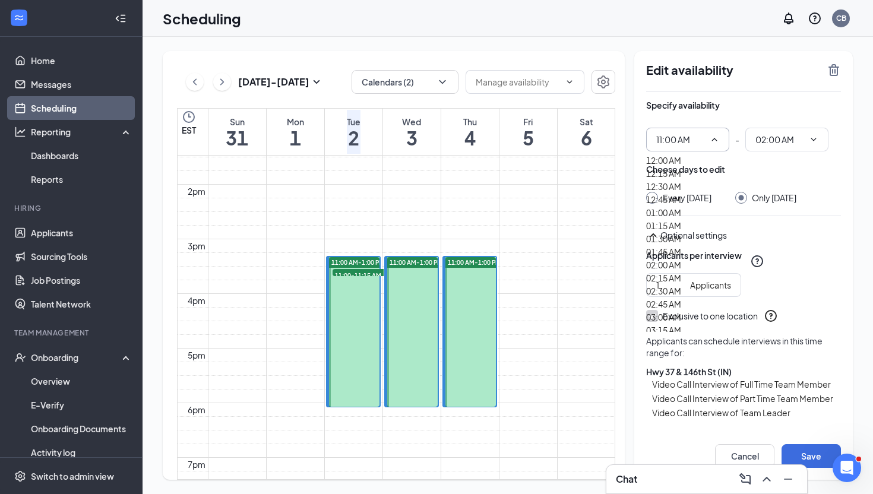
click at [704, 144] on input "11:00 AM" at bounding box center [680, 139] width 49 height 13
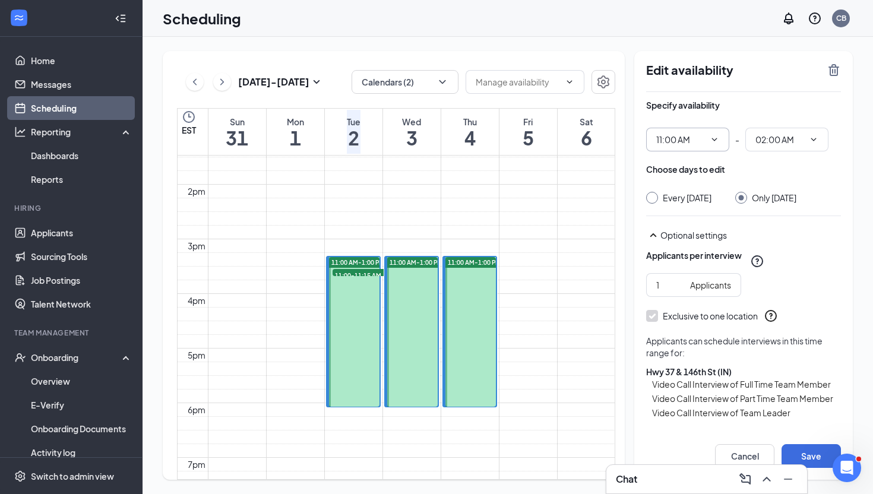
click at [704, 144] on input "11:00 AM" at bounding box center [680, 139] width 49 height 13
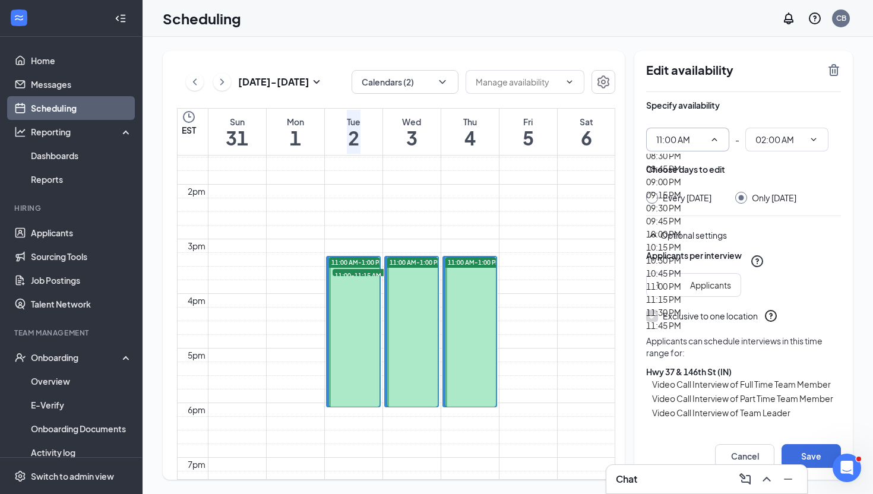
scroll to position [1196, 0]
type input "12:00 PM"
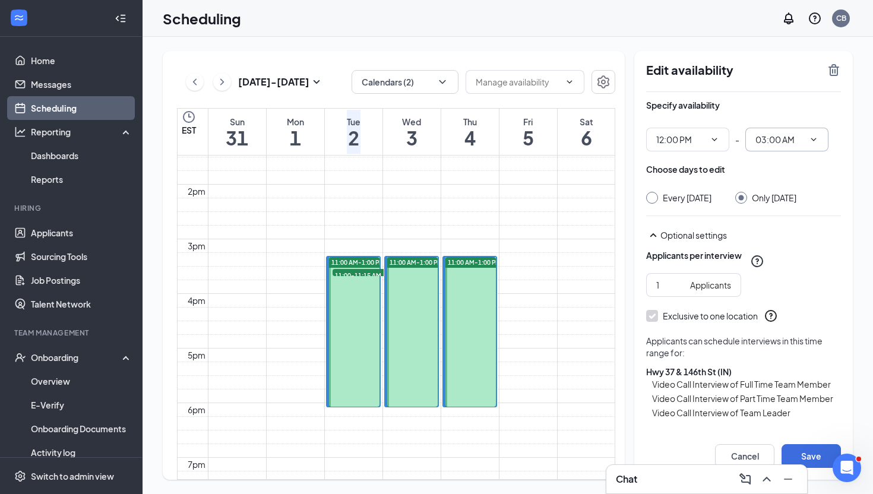
click at [784, 138] on input "03:00 AM" at bounding box center [779, 139] width 49 height 13
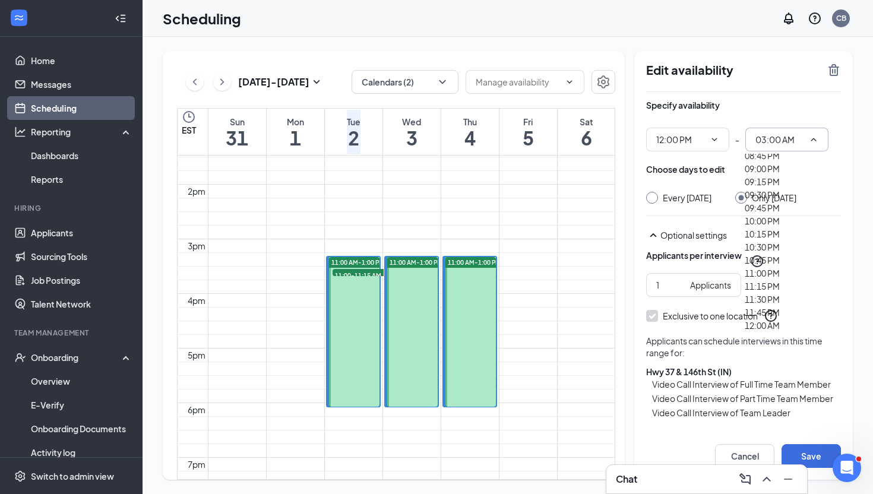
scroll to position [1388, 0]
type input "02:00 PM"
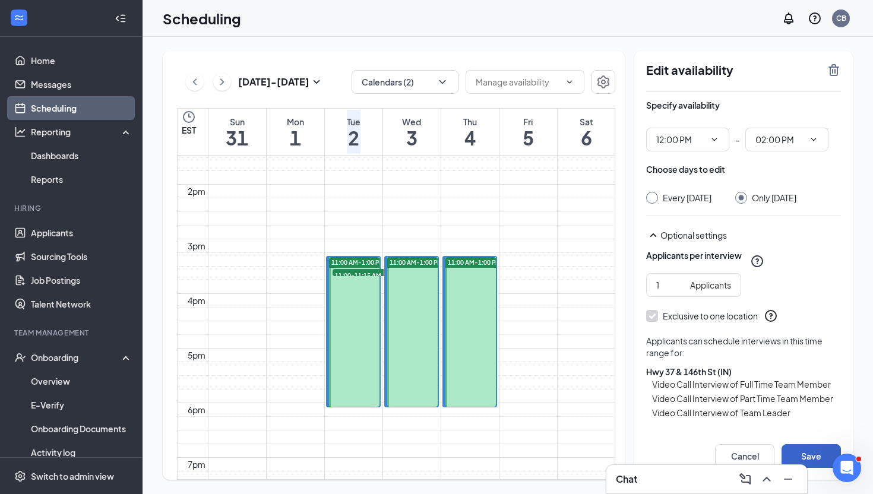
click at [817, 451] on button "Save" at bounding box center [811, 456] width 59 height 24
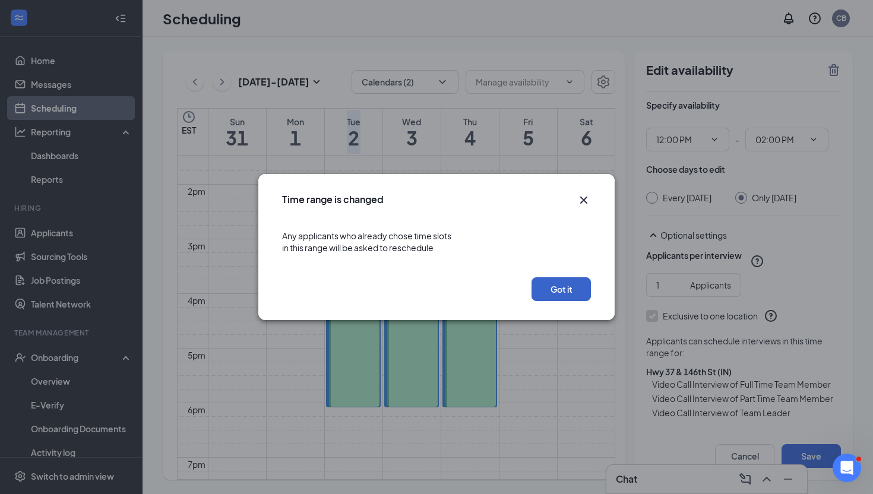
click at [554, 285] on button "Got it" at bounding box center [561, 289] width 59 height 24
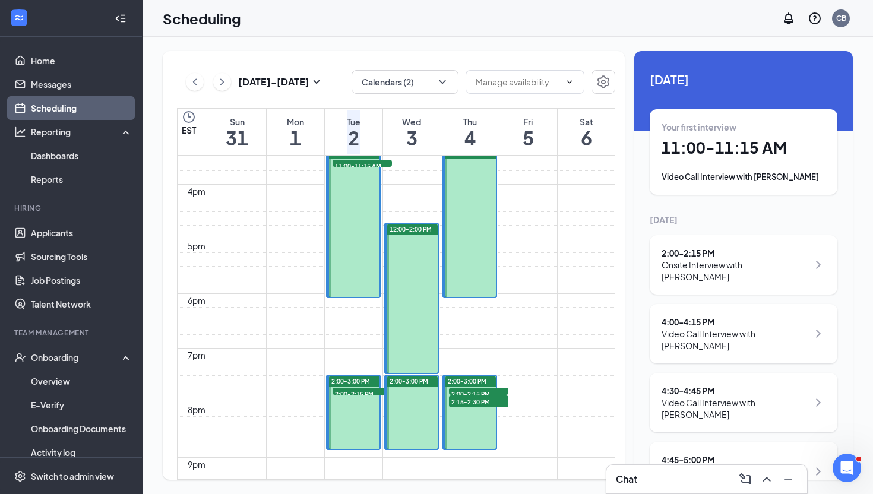
scroll to position [846, 0]
click at [423, 344] on div at bounding box center [412, 298] width 51 height 150
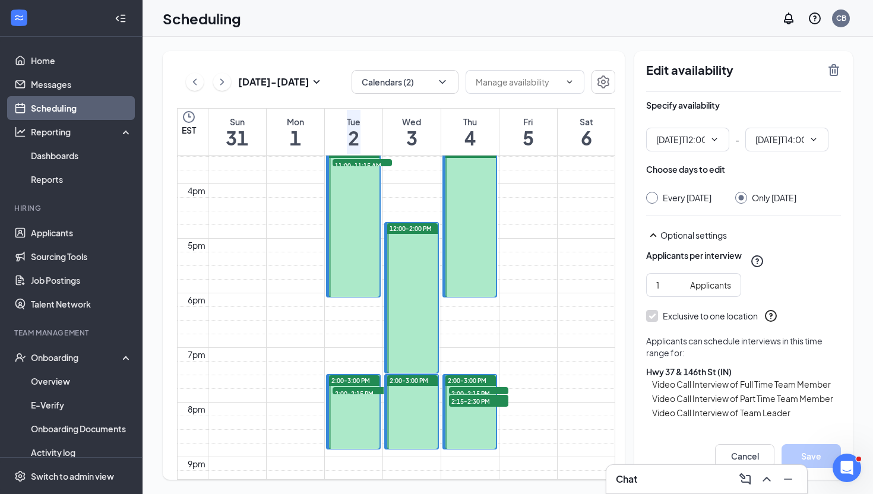
type input "12:00 PM"
type input "02:00 PM"
click at [696, 137] on input "12:00 PM" at bounding box center [680, 139] width 49 height 13
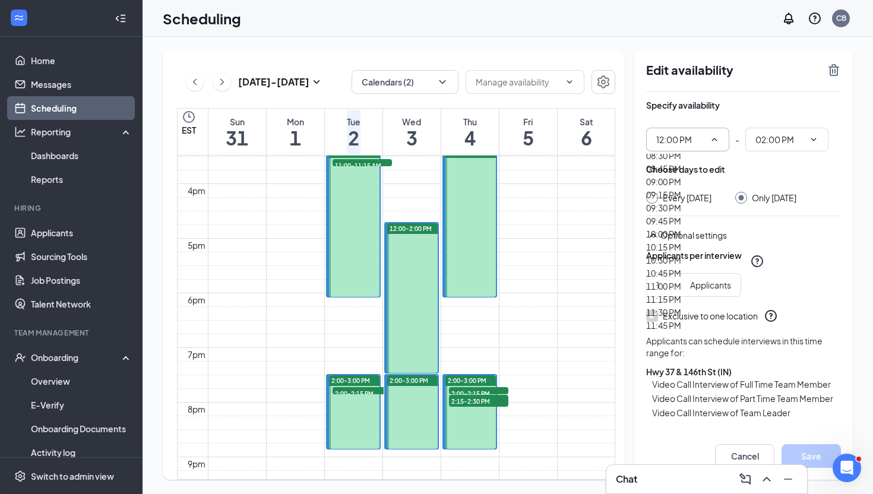
scroll to position [1090, 0]
type input "11:00 AM"
type input "01:00 PM"
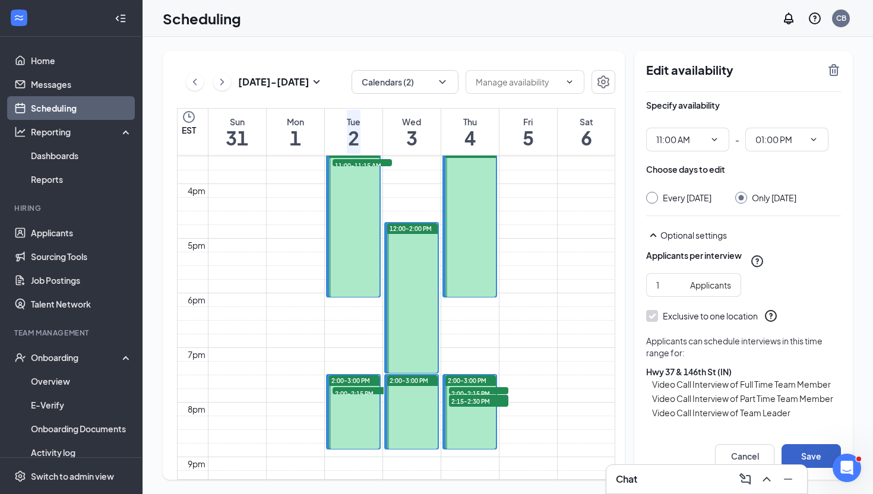
click at [803, 447] on button "Save" at bounding box center [811, 456] width 59 height 24
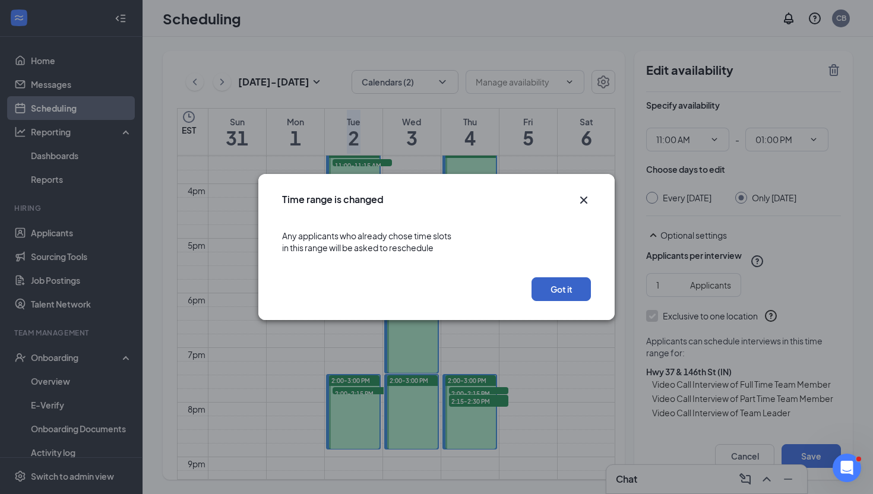
click at [551, 287] on button "Got it" at bounding box center [561, 289] width 59 height 24
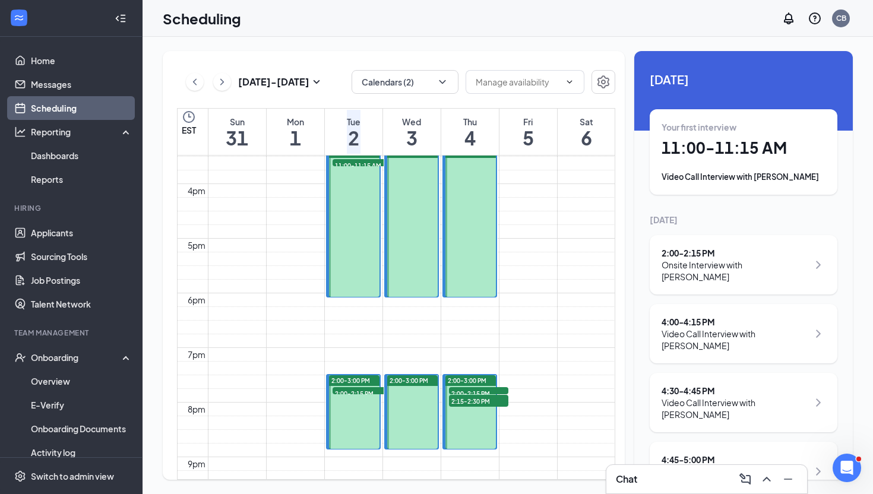
click at [656, 472] on div "Chat" at bounding box center [707, 479] width 182 height 19
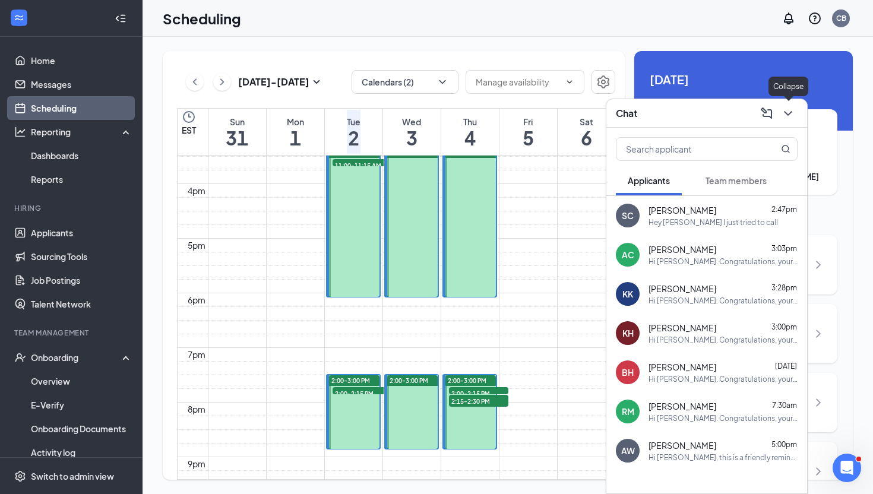
click at [794, 111] on icon "ChevronDown" at bounding box center [788, 113] width 14 height 14
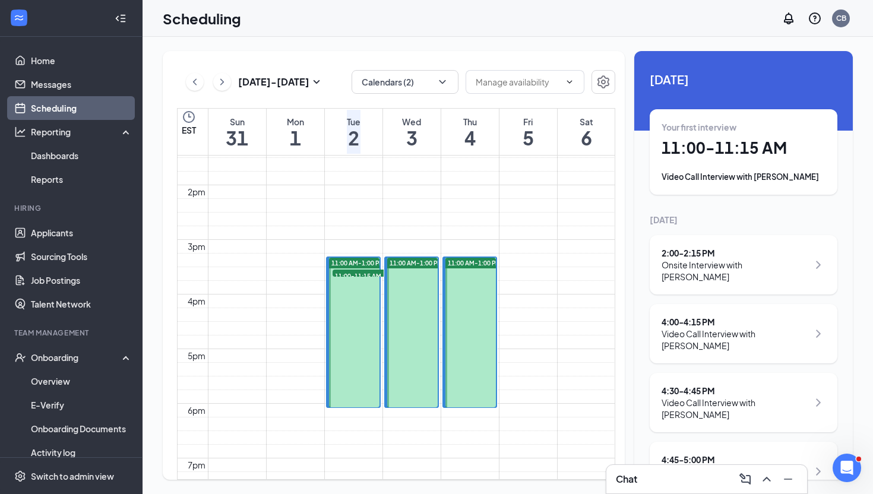
scroll to position [725, 0]
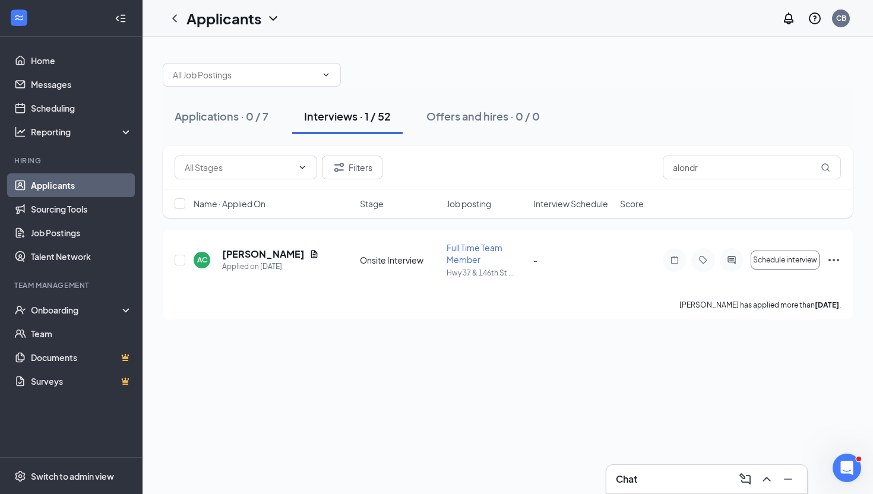
click at [675, 477] on div "Chat" at bounding box center [707, 479] width 182 height 19
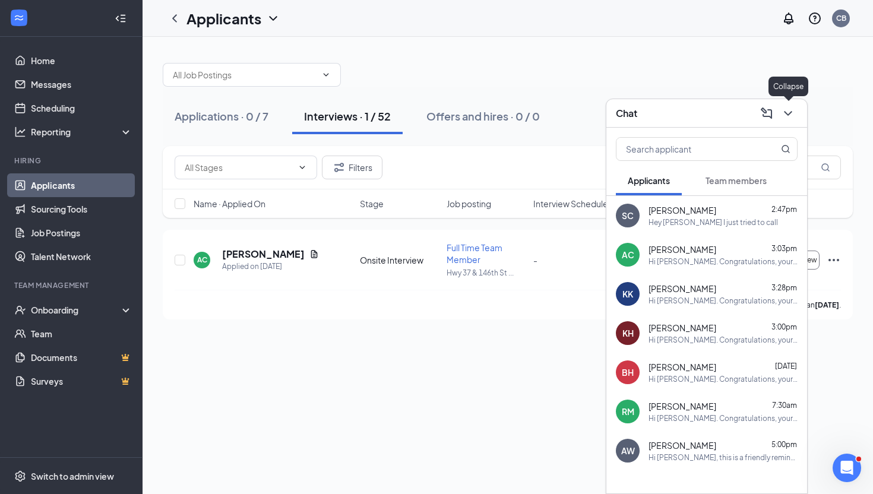
click at [790, 105] on button at bounding box center [788, 113] width 19 height 19
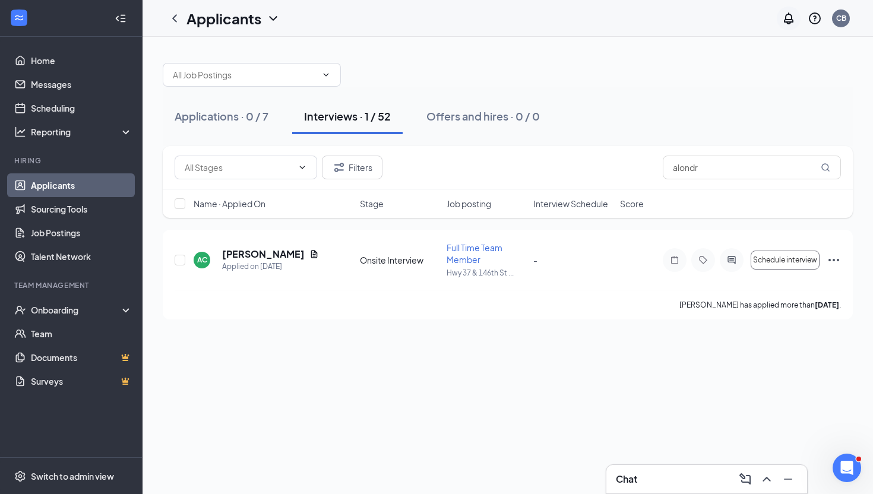
click at [782, 17] on icon "Notifications" at bounding box center [789, 18] width 14 height 14
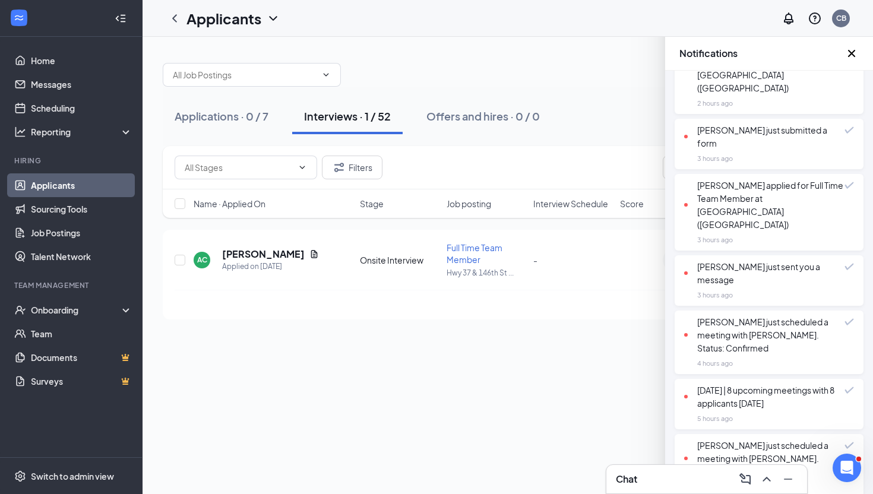
scroll to position [181, 0]
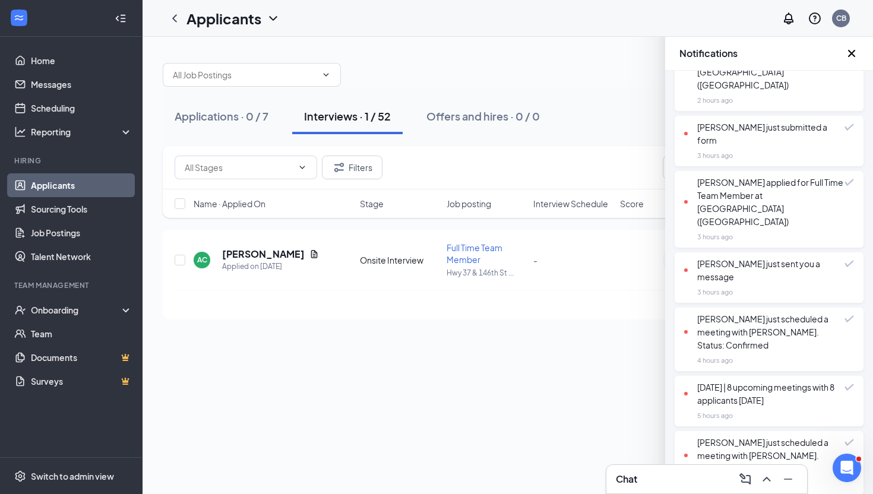
click at [767, 252] on div "Kemonni Newman just sent you a message 3 hours ago" at bounding box center [769, 277] width 189 height 50
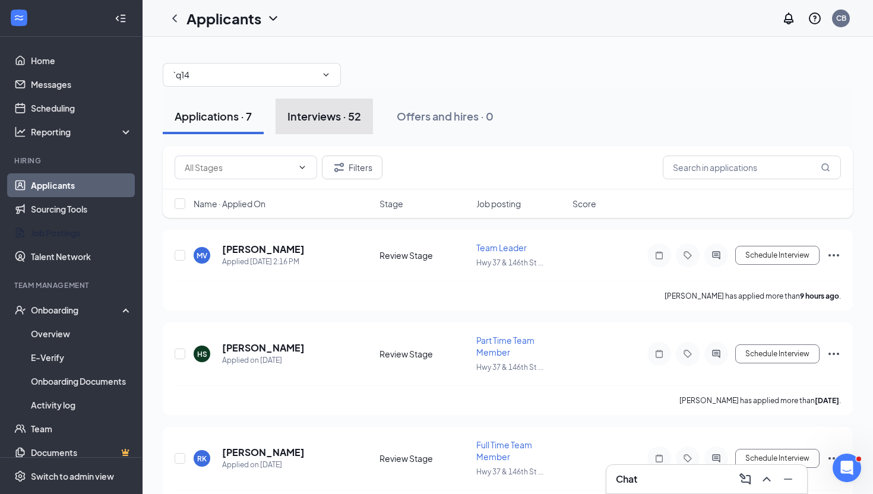
click at [318, 111] on div "Interviews · 52" at bounding box center [324, 116] width 74 height 15
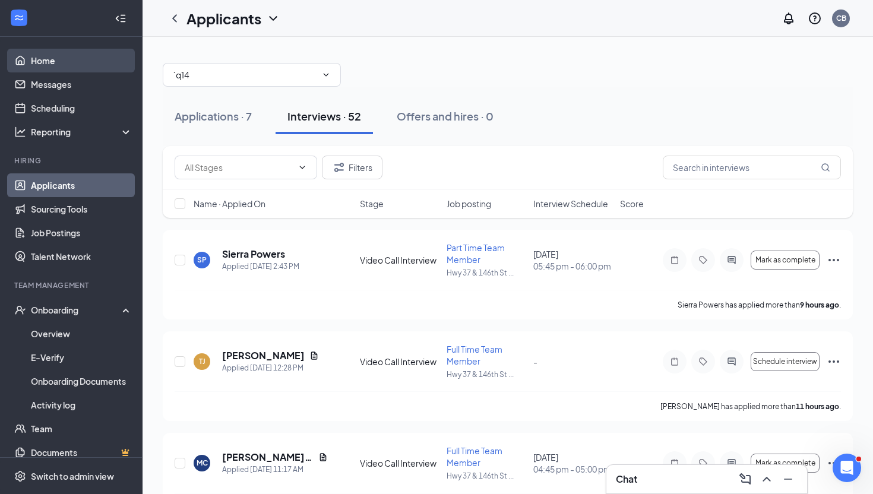
click at [96, 62] on link "Home" at bounding box center [82, 61] width 102 height 24
